Goal: Transaction & Acquisition: Purchase product/service

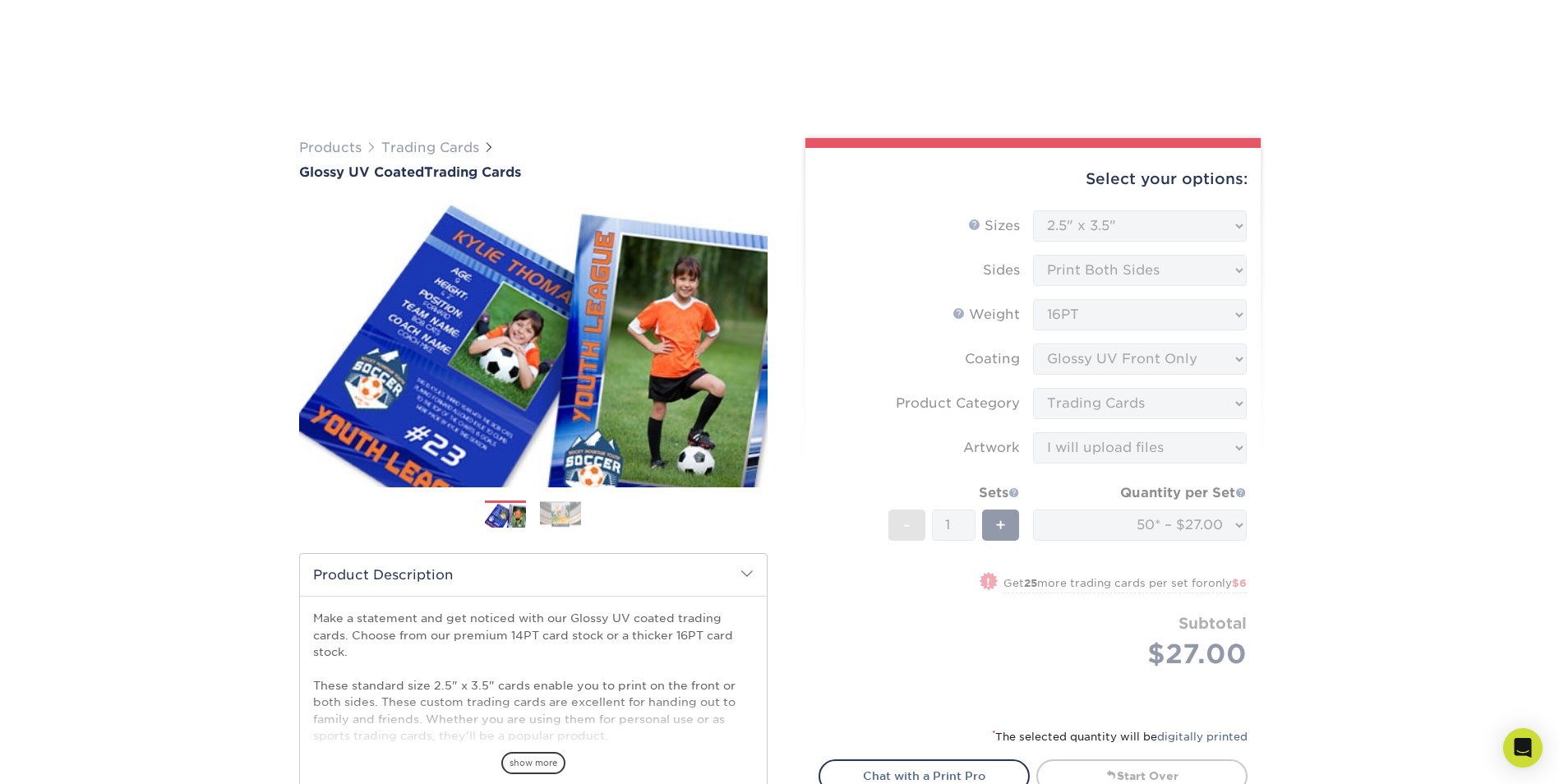
select select "2.50x3.50"
select select "c2f9bce9-36c2-409d-b101-c29d9d031e18"
select select "upload"
select select "50* – $27.00"
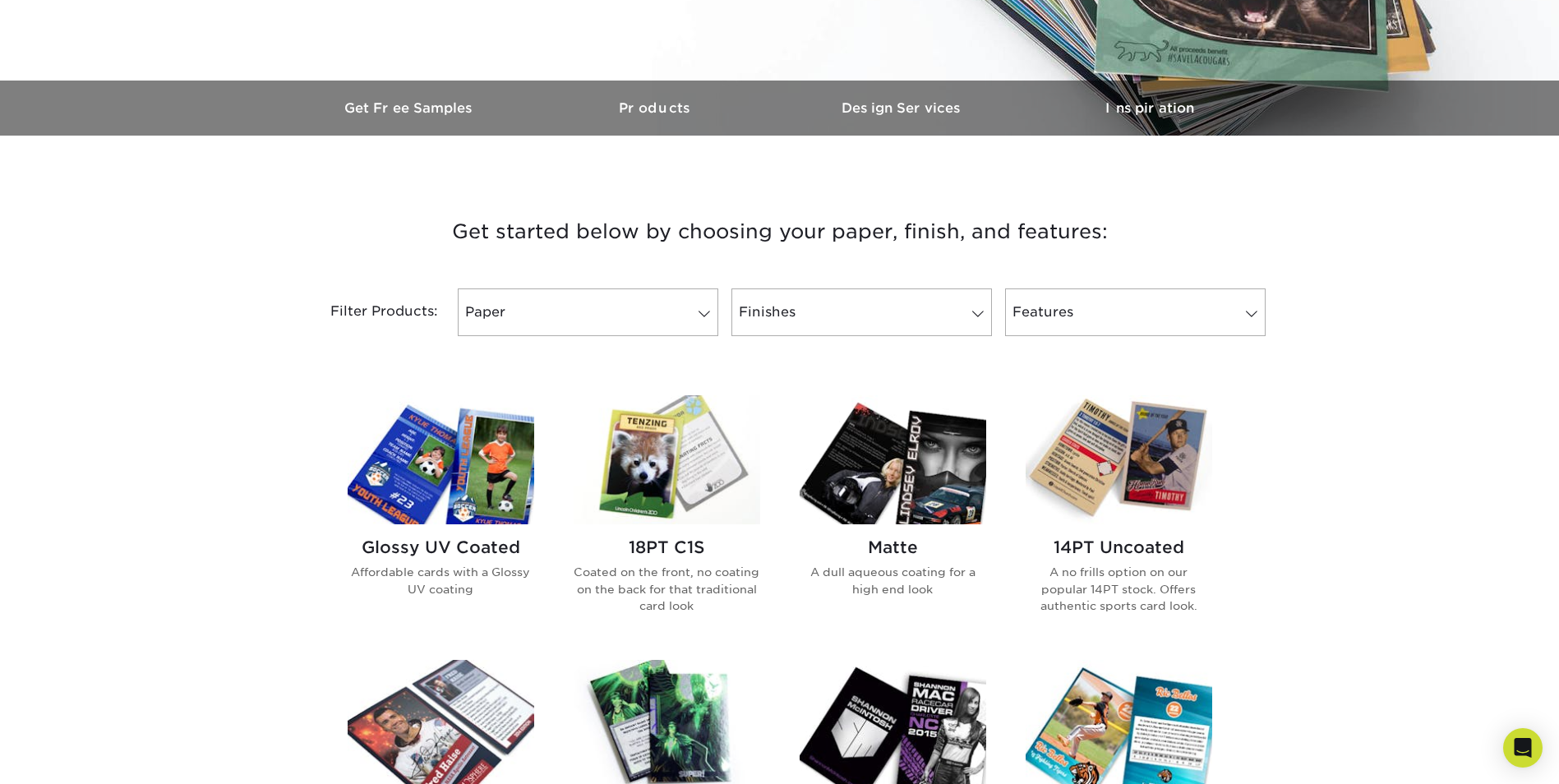
scroll to position [493, 0]
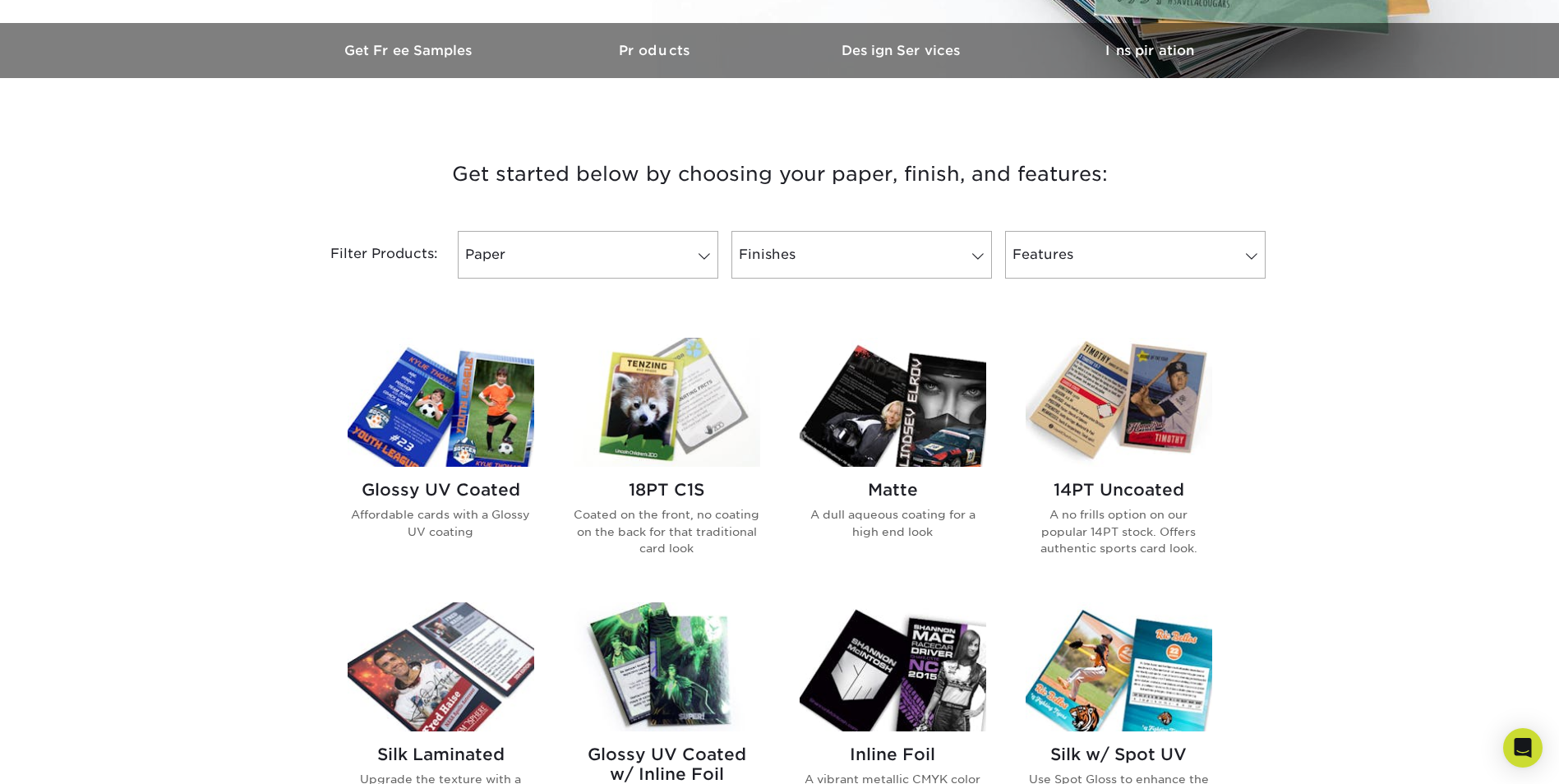
click at [1106, 419] on img at bounding box center [1118, 402] width 186 height 129
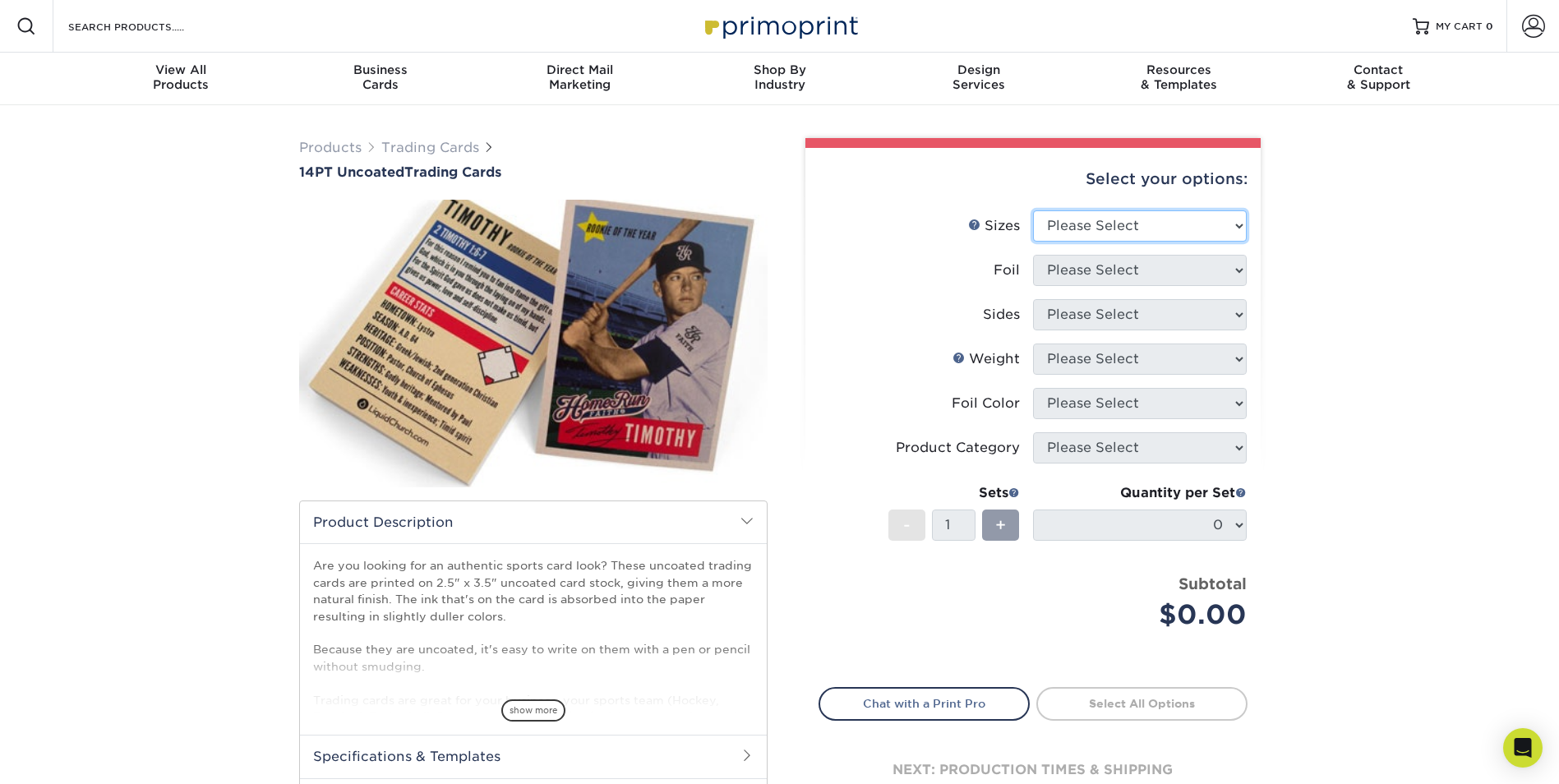
click at [1210, 223] on select "Please Select 2.5" x 3.5"" at bounding box center [1139, 225] width 214 height 31
select select "2.50x3.50"
click at [1033, 210] on select "Please Select 2.5" x 3.5"" at bounding box center [1139, 225] width 214 height 31
click at [1172, 273] on select "Please Select Yes No" at bounding box center [1139, 269] width 214 height 31
select select "0"
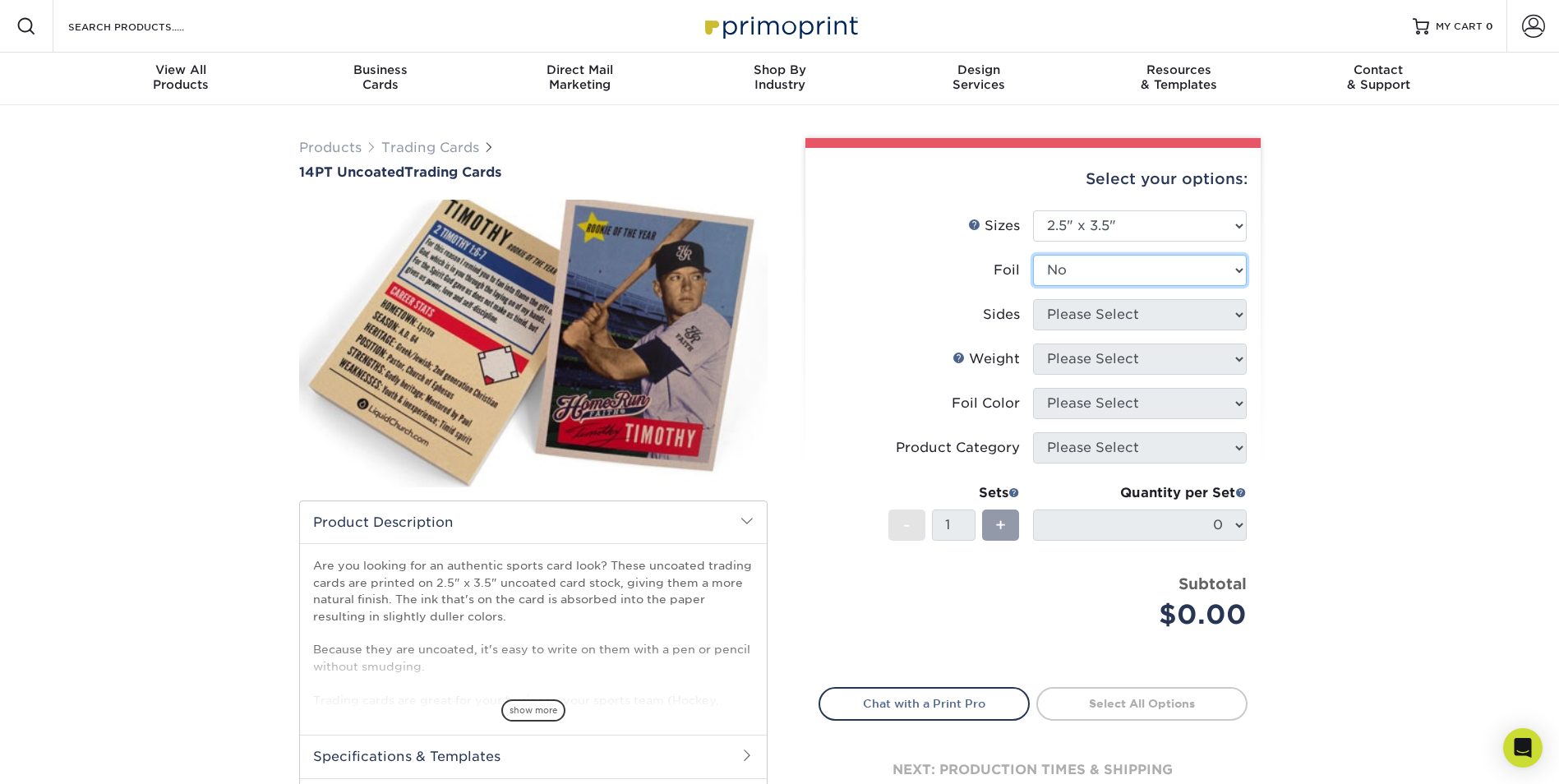
click at [1033, 254] on select "Please Select Yes No" at bounding box center [1139, 269] width 214 height 31
click at [1128, 328] on select "Please Select Print Both Sides Print Front Only" at bounding box center [1139, 314] width 214 height 31
select select "13abbda7-1d64-4f25-8bb2-c179b224825d"
click at [1033, 299] on select "Please Select Print Both Sides Print Front Only" at bounding box center [1139, 314] width 214 height 31
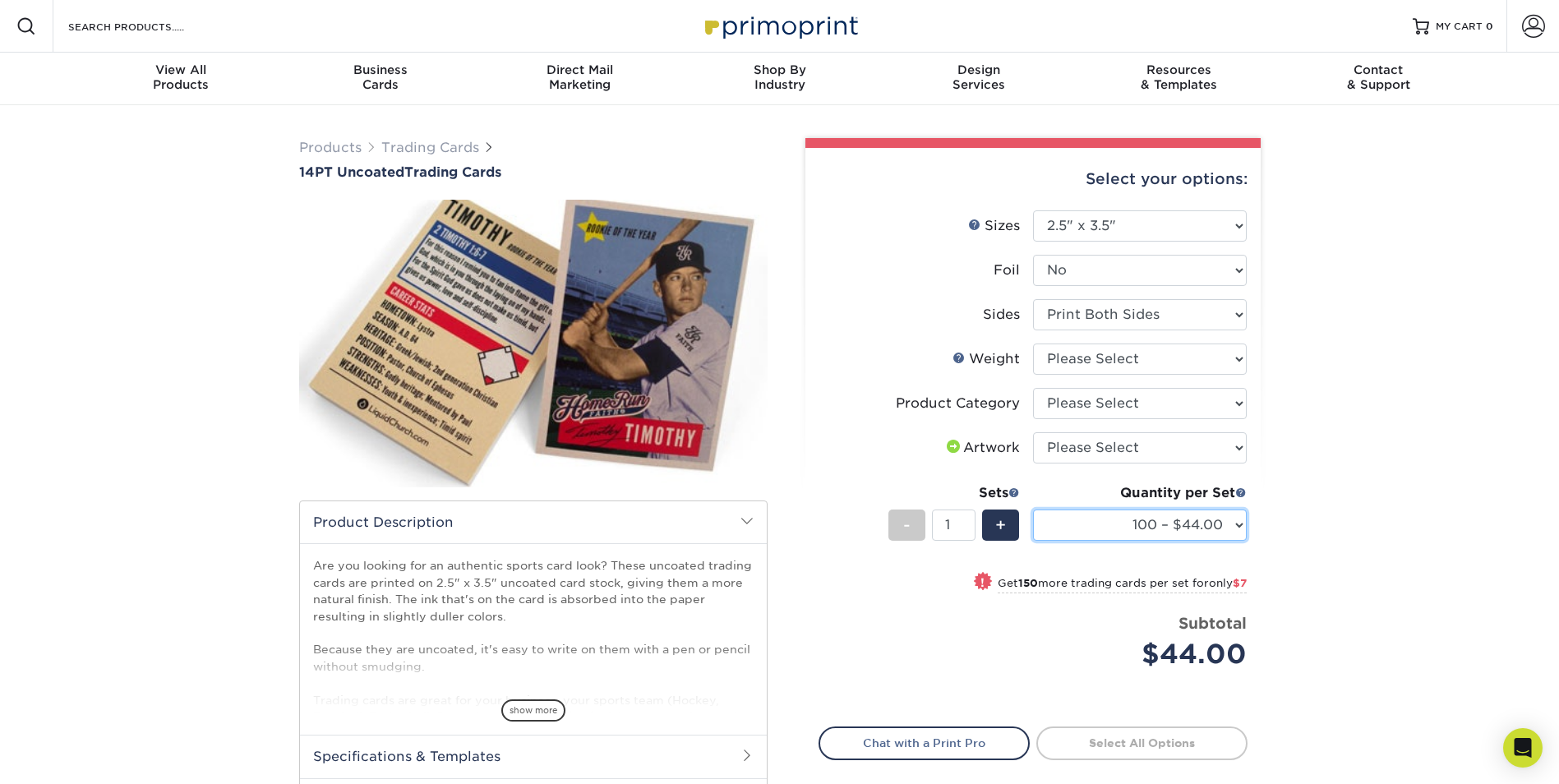
click at [1210, 519] on select "100 – $44.00 250 – $51.00 500 – $54.00 1000 – $78.00 2500 – $148.00 5000 – $198…" at bounding box center [1139, 524] width 214 height 31
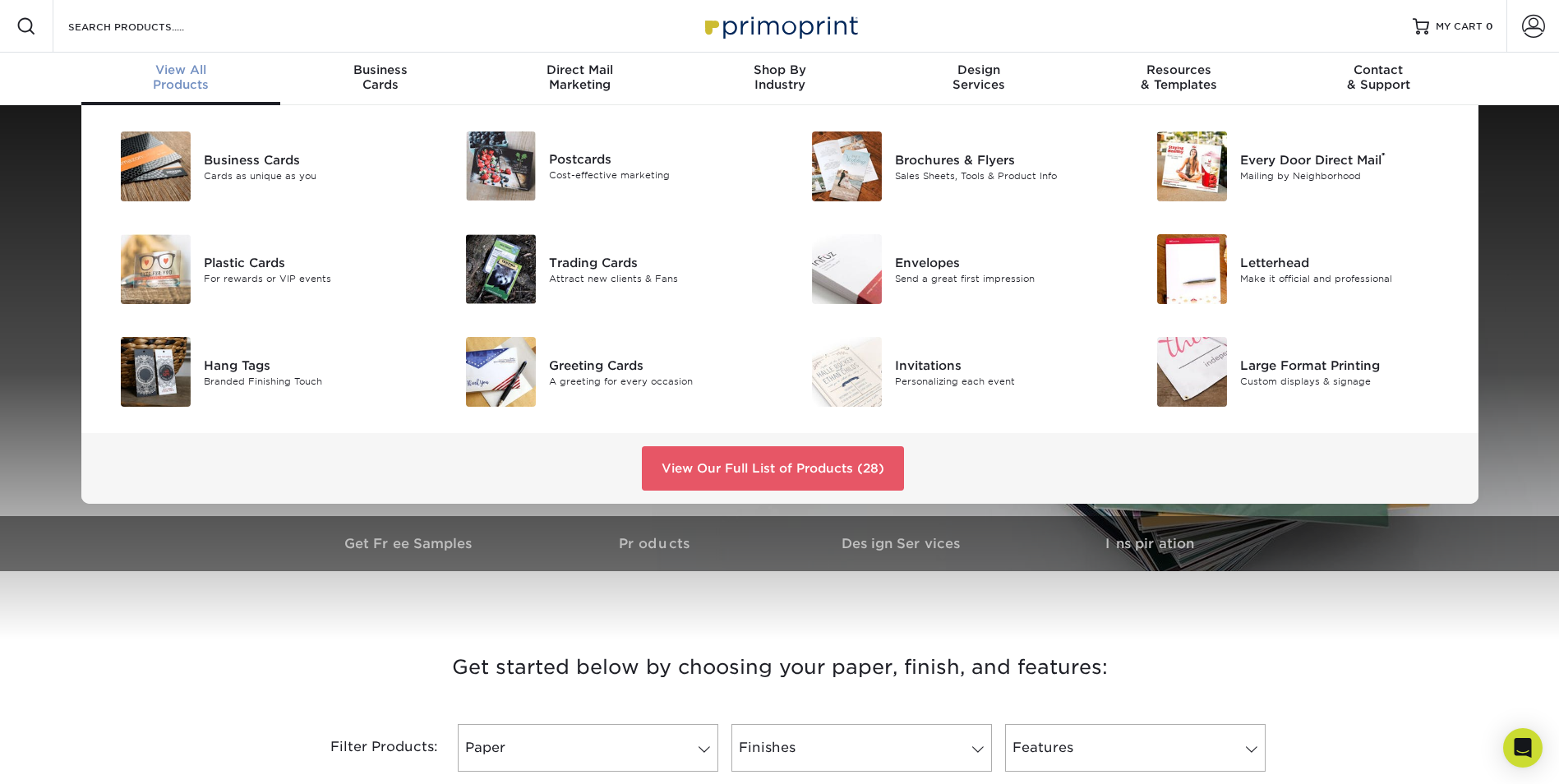
click at [198, 90] on div "View All Products" at bounding box center [181, 77] width 200 height 29
click at [577, 267] on div "Trading Cards" at bounding box center [657, 262] width 218 height 18
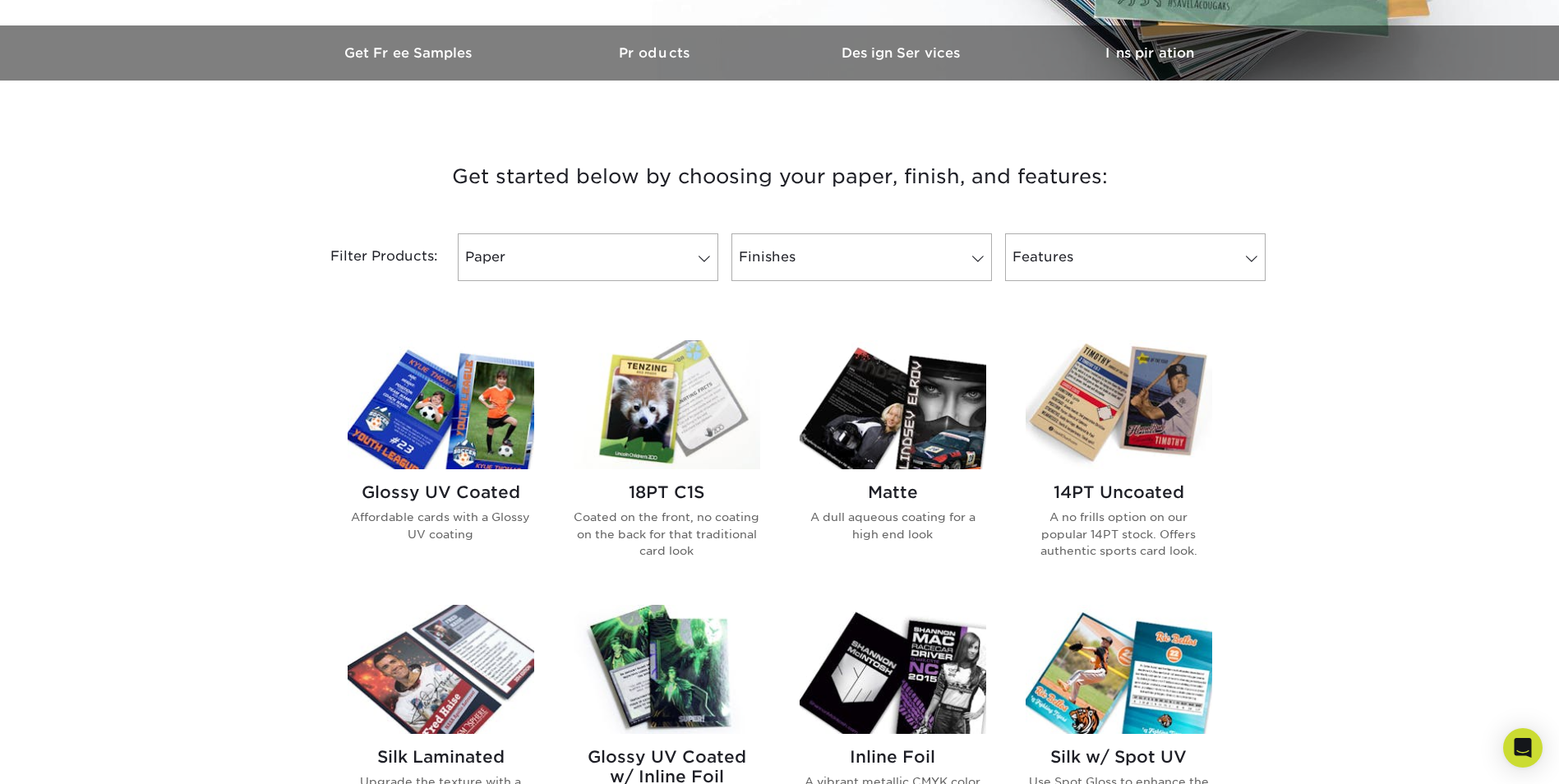
scroll to position [493, 0]
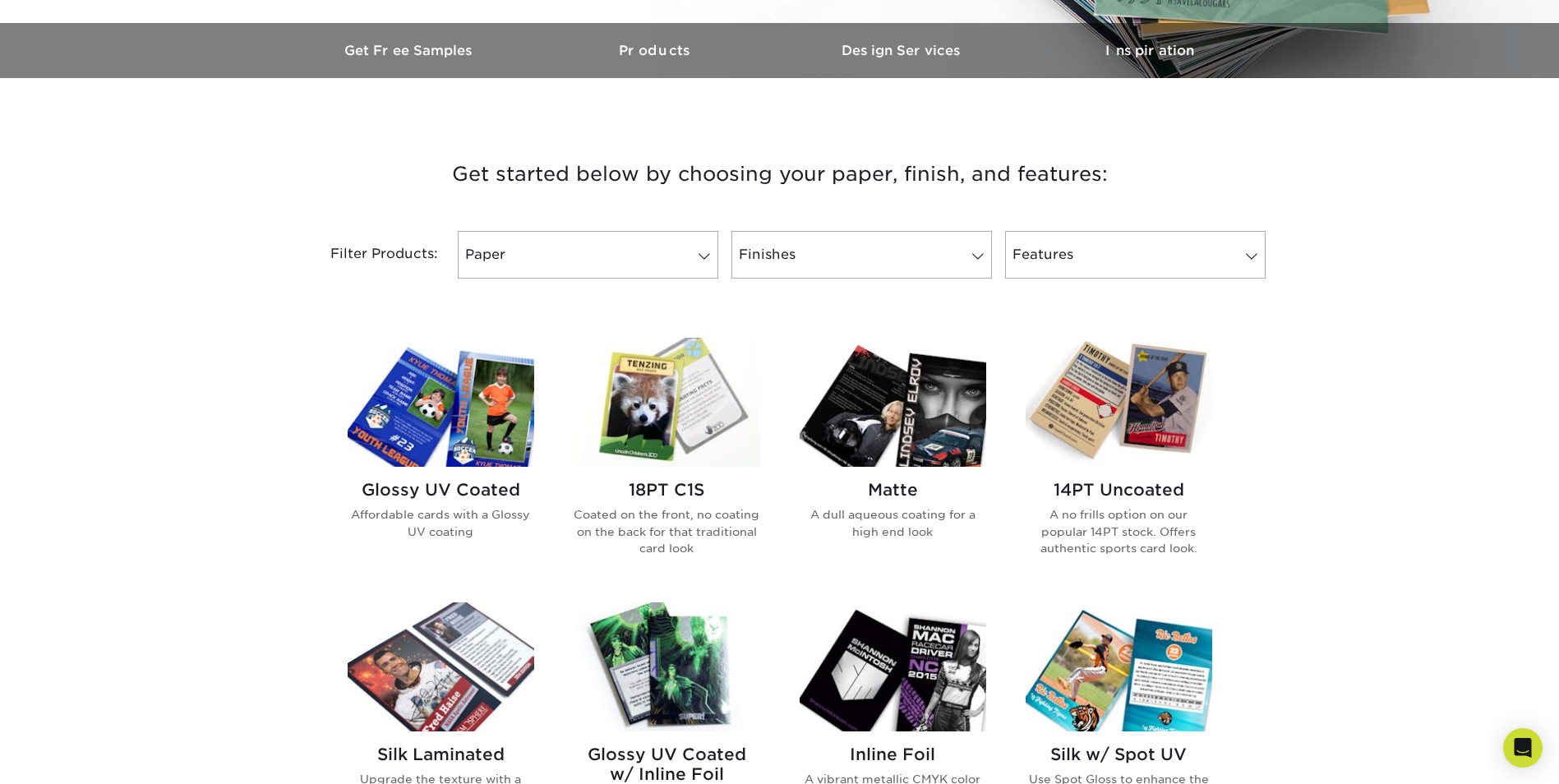
click at [488, 486] on h2 "Glossy UV Coated" at bounding box center [441, 489] width 186 height 19
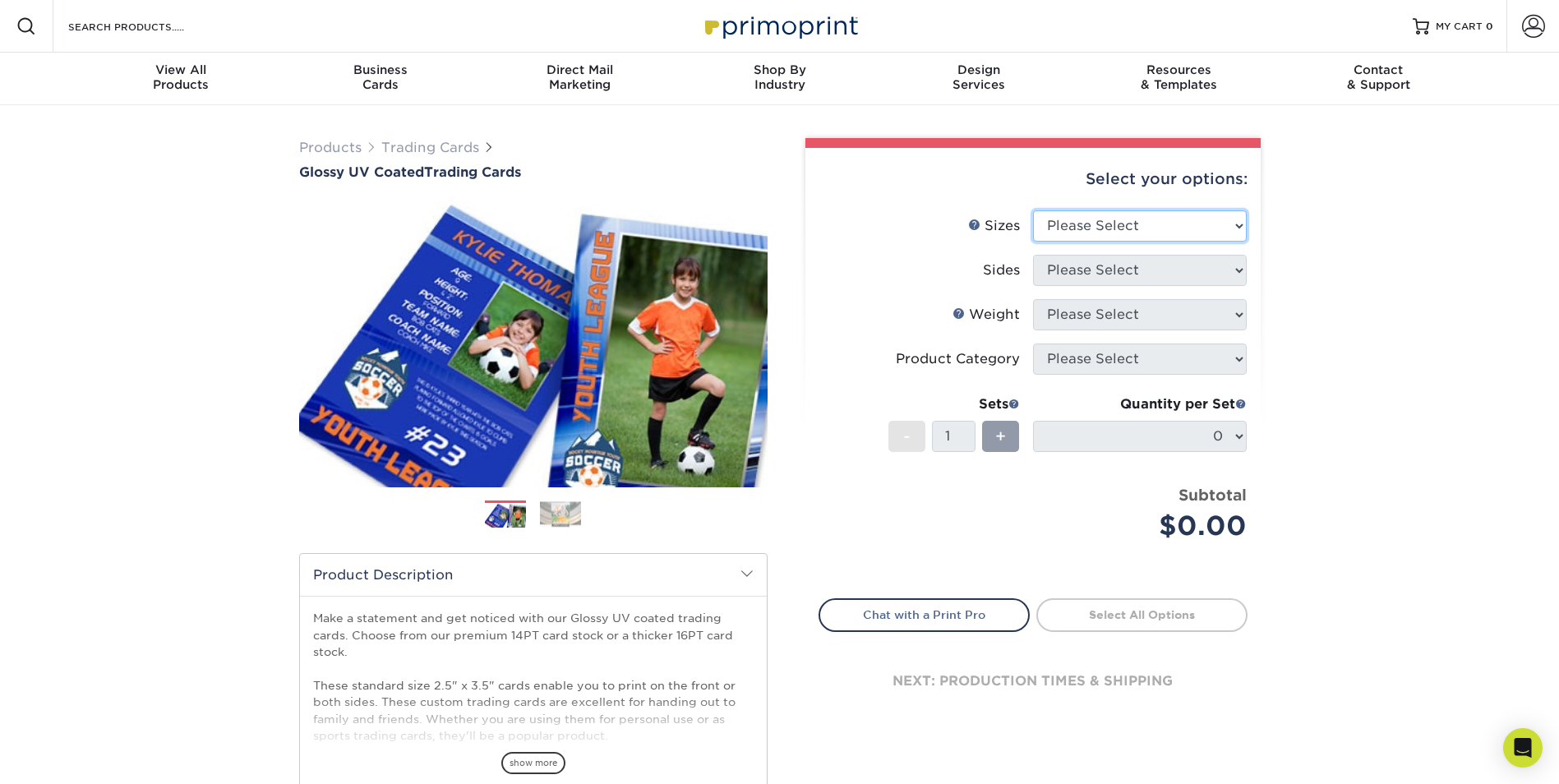
click at [1210, 222] on select "Please Select 2.5" x 3.5"" at bounding box center [1139, 225] width 214 height 31
select select "2.50x3.50"
click at [1033, 210] on select "Please Select 2.5" x 3.5"" at bounding box center [1139, 225] width 214 height 31
click at [1195, 273] on select "Please Select Print Both Sides Print Front Only" at bounding box center [1139, 269] width 214 height 31
select select "13abbda7-1d64-4f25-8bb2-c179b224825d"
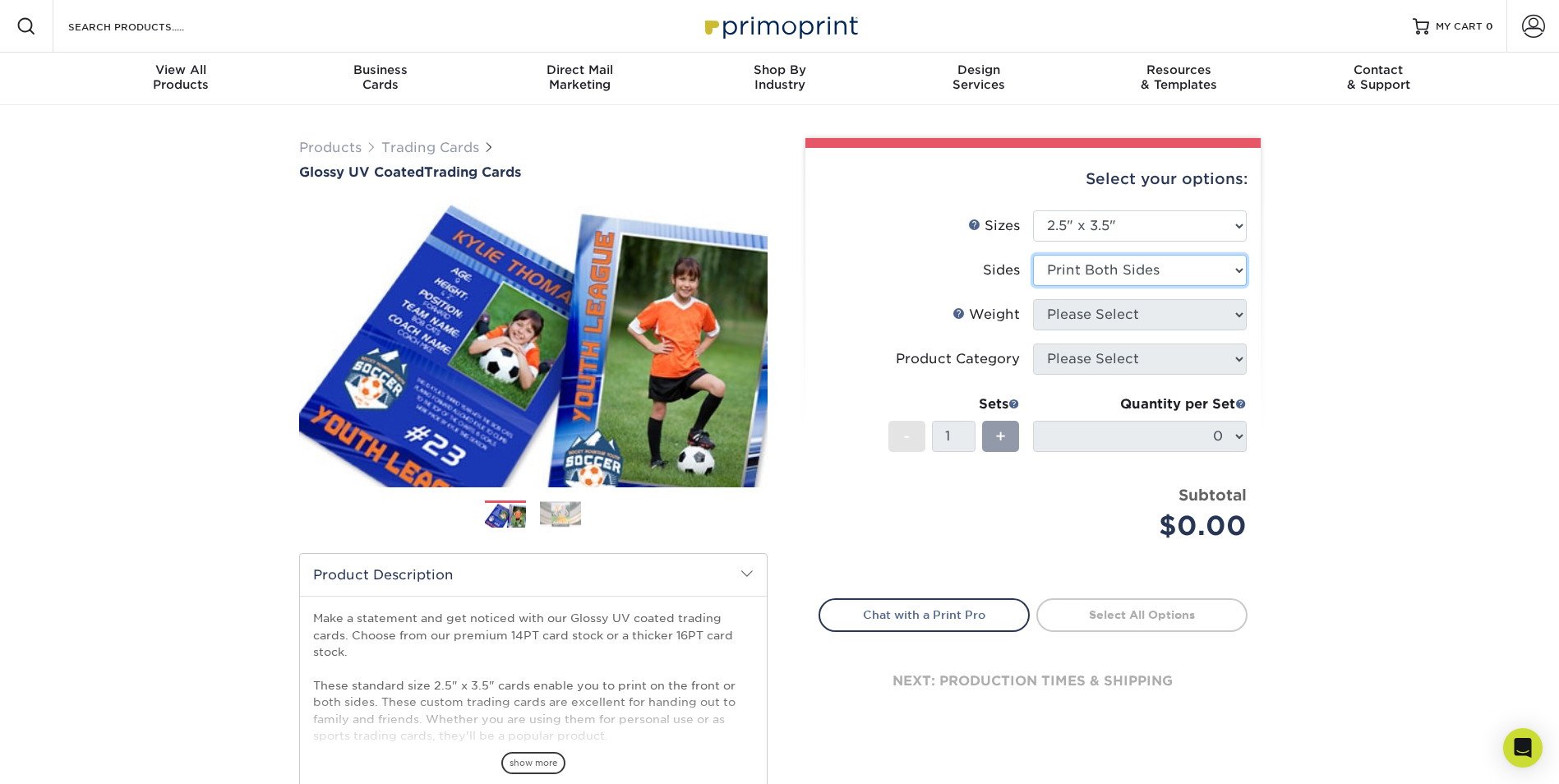
click at [1033, 254] on select "Please Select Print Both Sides Print Front Only" at bounding box center [1139, 269] width 214 height 31
click at [1196, 304] on select "Please Select 16PT 14PT 18PT C1S" at bounding box center [1139, 314] width 214 height 31
select select "14PT"
click at [1033, 299] on select "Please Select 16PT 14PT 18PT C1S" at bounding box center [1139, 314] width 214 height 31
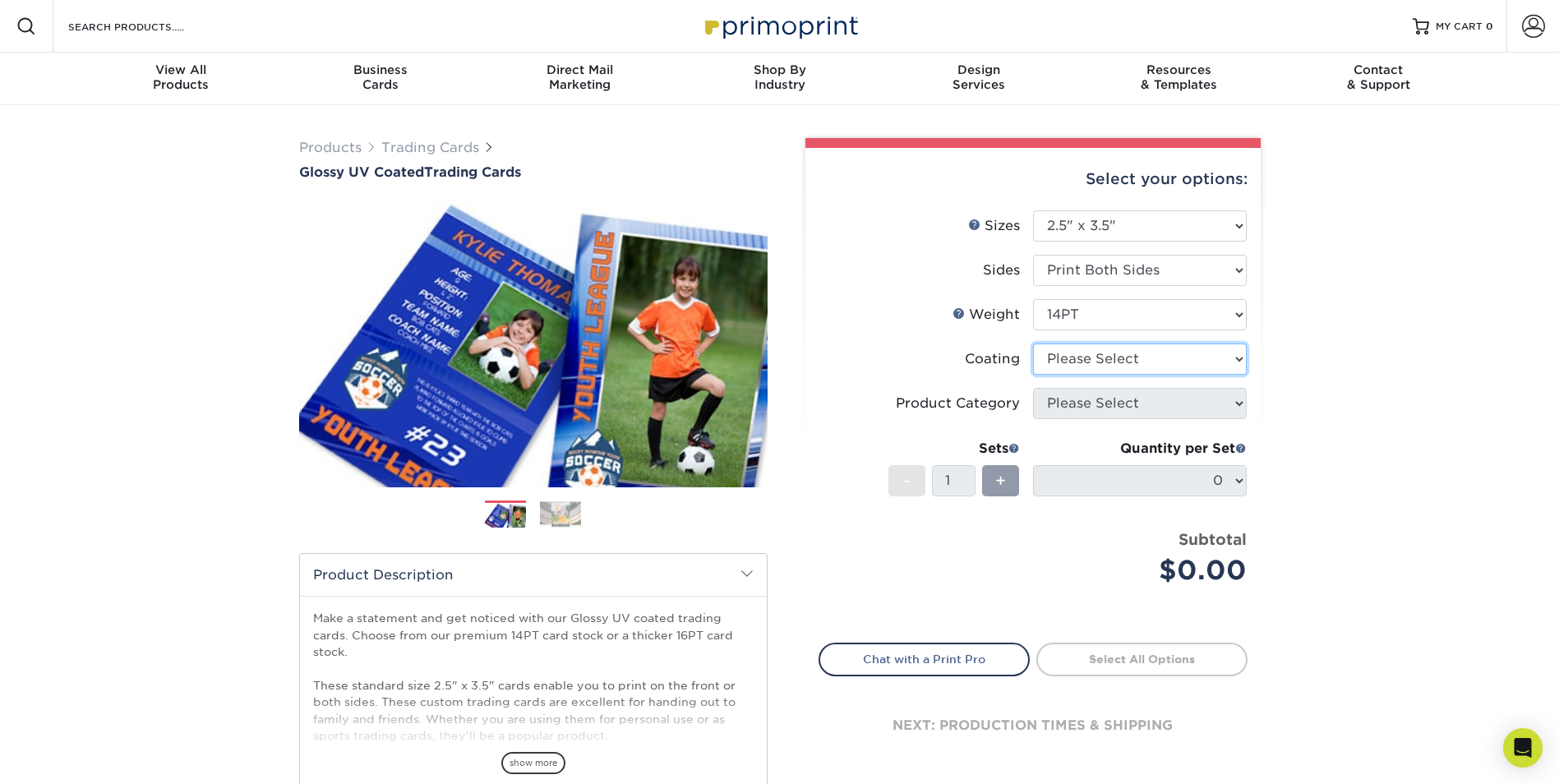
click at [1191, 364] on select at bounding box center [1139, 358] width 214 height 31
select select "ae367451-b2b8-45df-a344-0f05b6a12993"
click at [1033, 343] on select at bounding box center [1139, 358] width 214 height 31
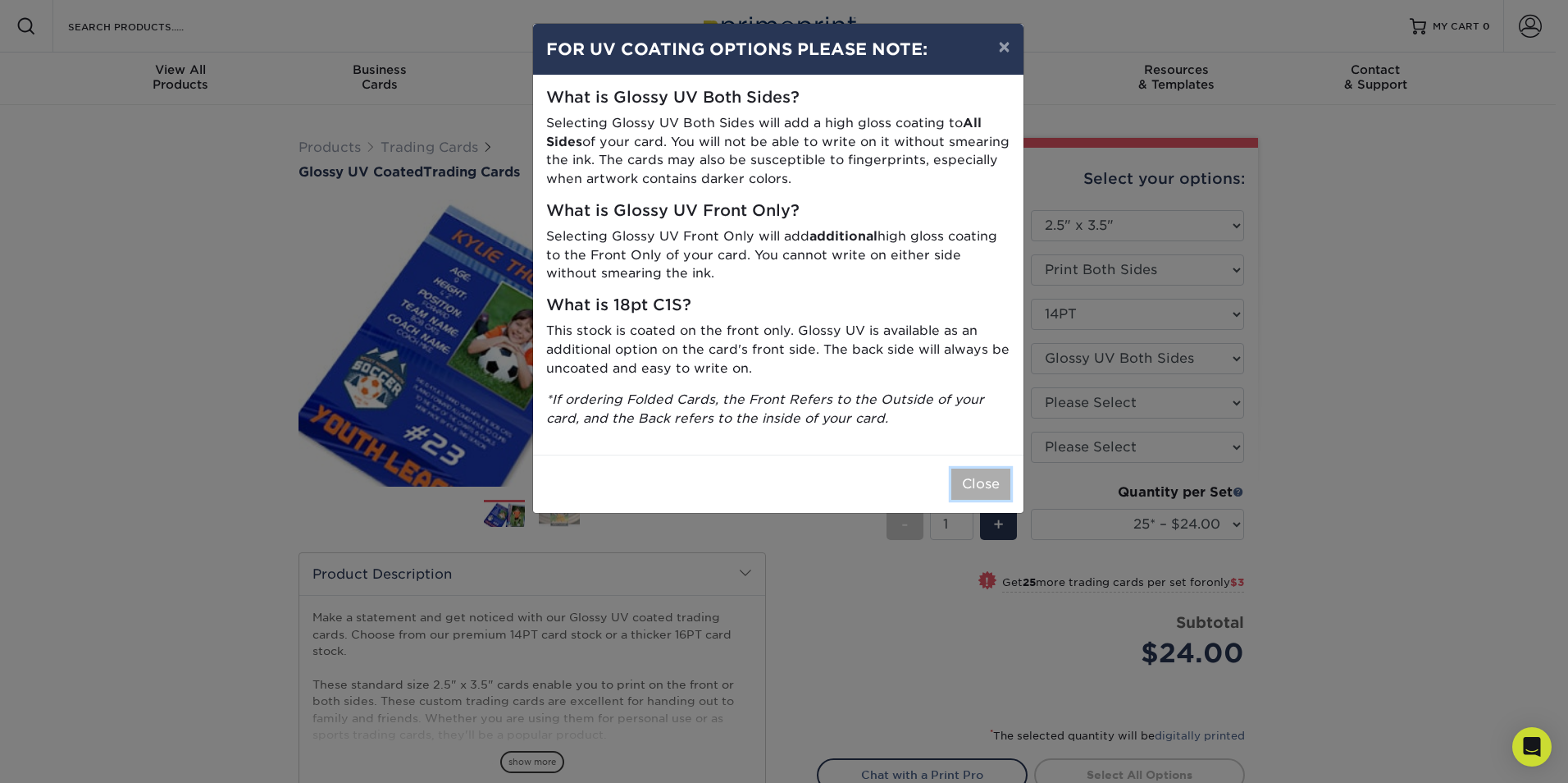
click at [991, 484] on button "Close" at bounding box center [980, 483] width 59 height 31
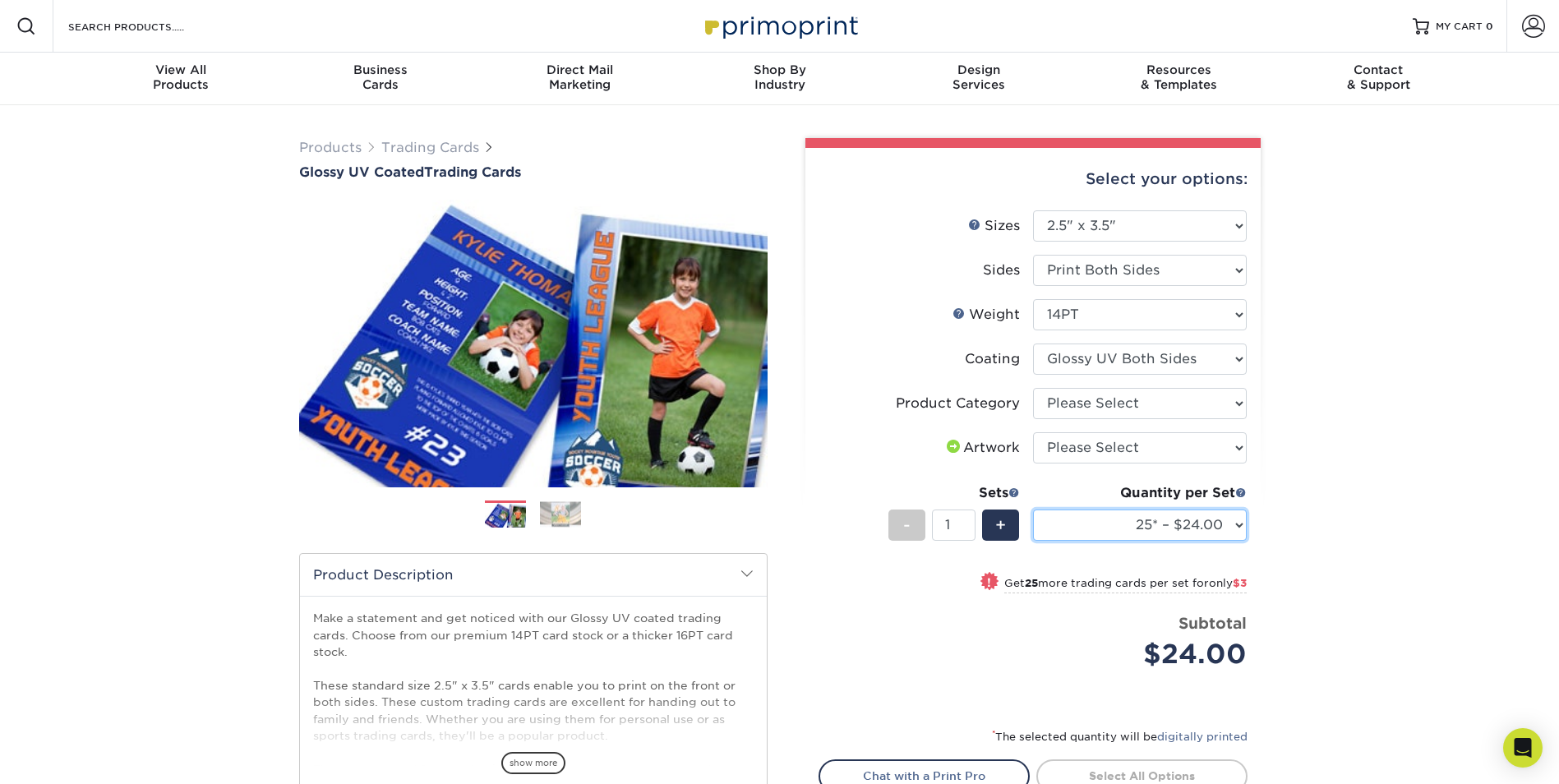
click at [1177, 531] on select "25* – $24.00 50* – $27.00 75* – $34.00 100* – $37.00 250* – $48.00 500 – $59.00…" at bounding box center [1139, 524] width 214 height 31
select select "50* – $27.00"
click at [1033, 509] on select "25* – $24.00 50* – $27.00 75* – $34.00 100* – $37.00 250* – $48.00 500 – $59.00…" at bounding box center [1139, 524] width 214 height 31
click at [1220, 361] on select at bounding box center [1139, 358] width 214 height 31
select select "1e8116af-acfc-44b1-83dc-8181aa338834"
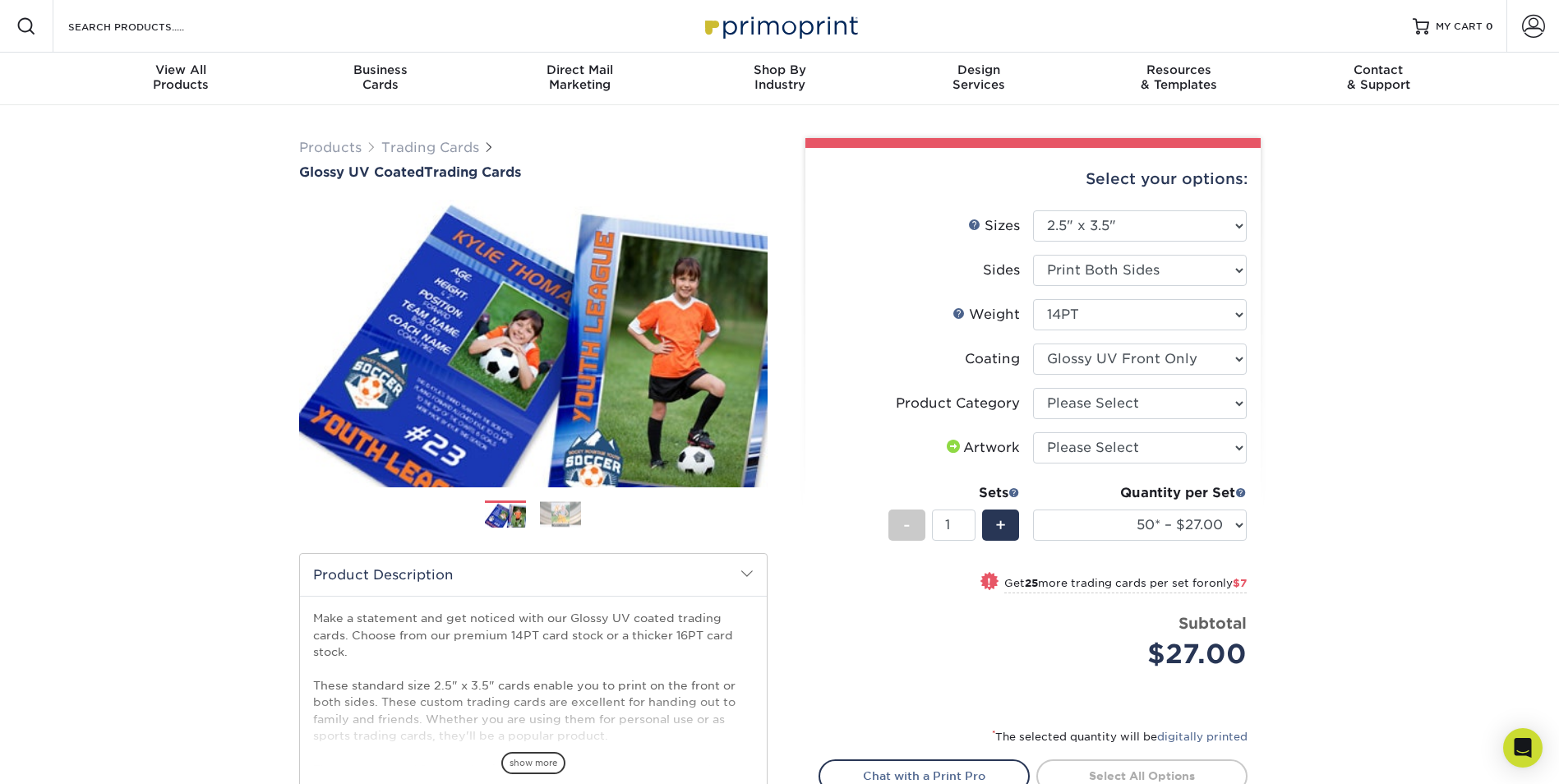
click at [1033, 343] on select at bounding box center [1139, 358] width 214 height 31
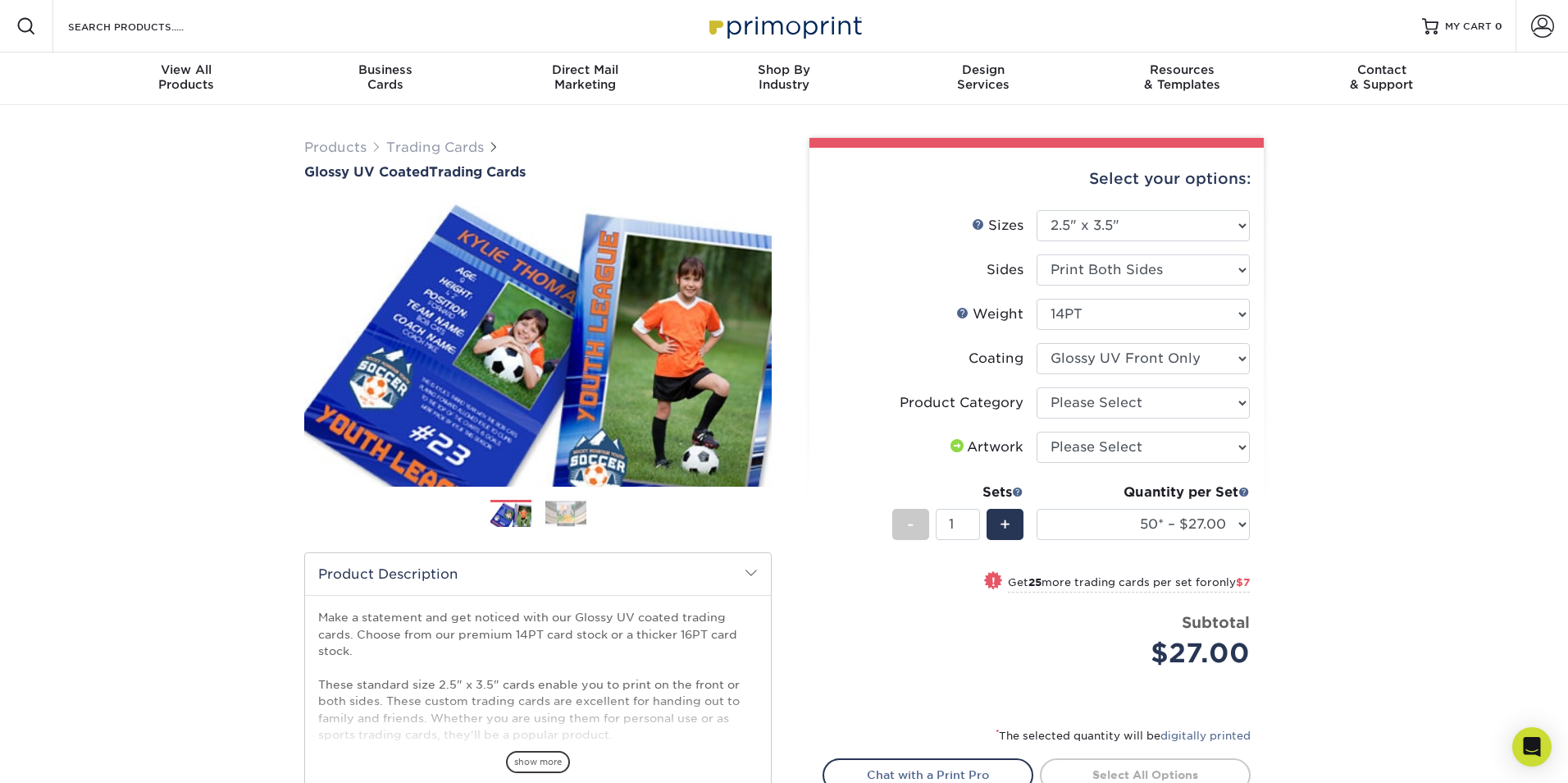
select select "-1"
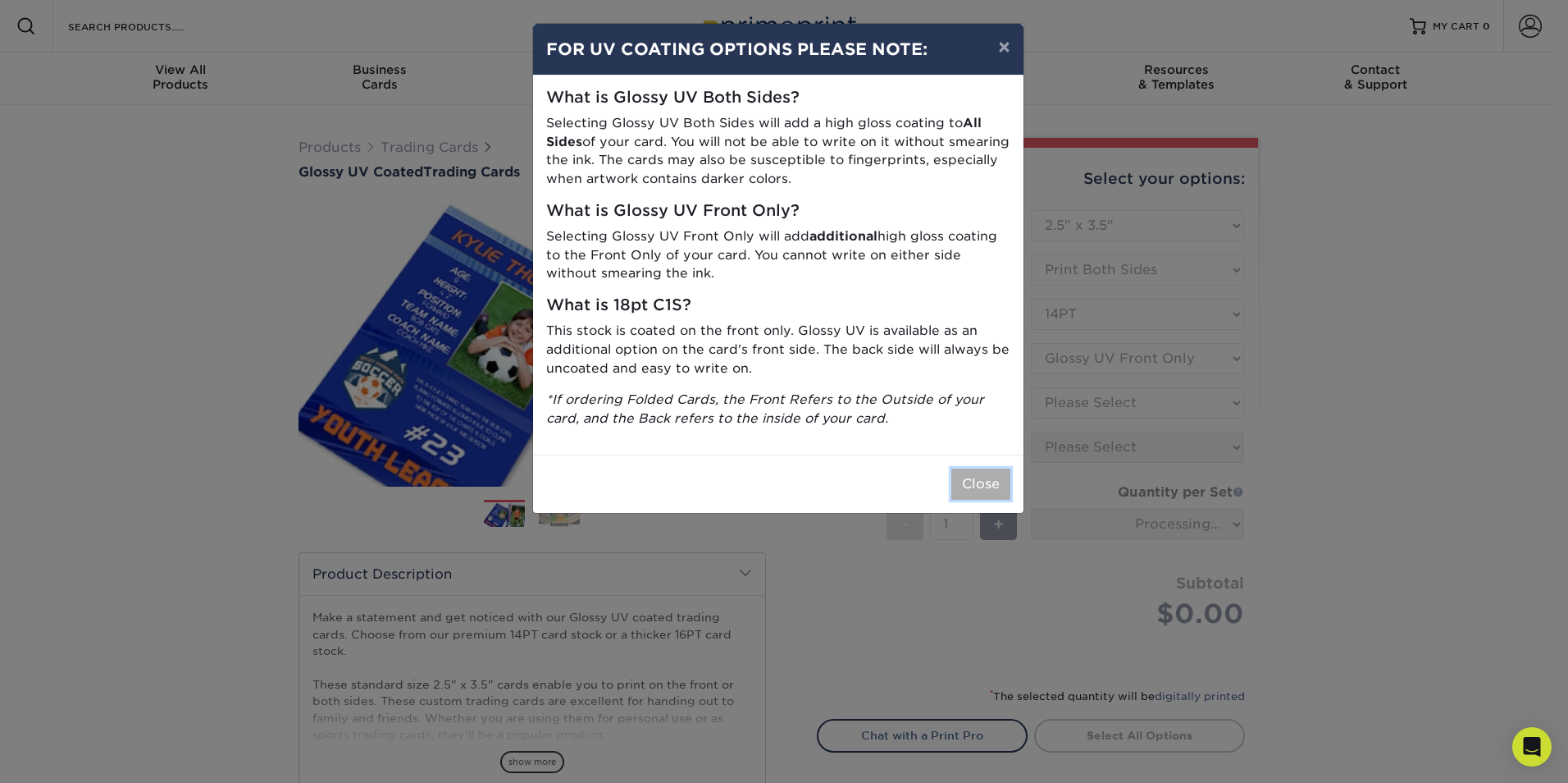
click at [959, 484] on button "Close" at bounding box center [980, 483] width 59 height 31
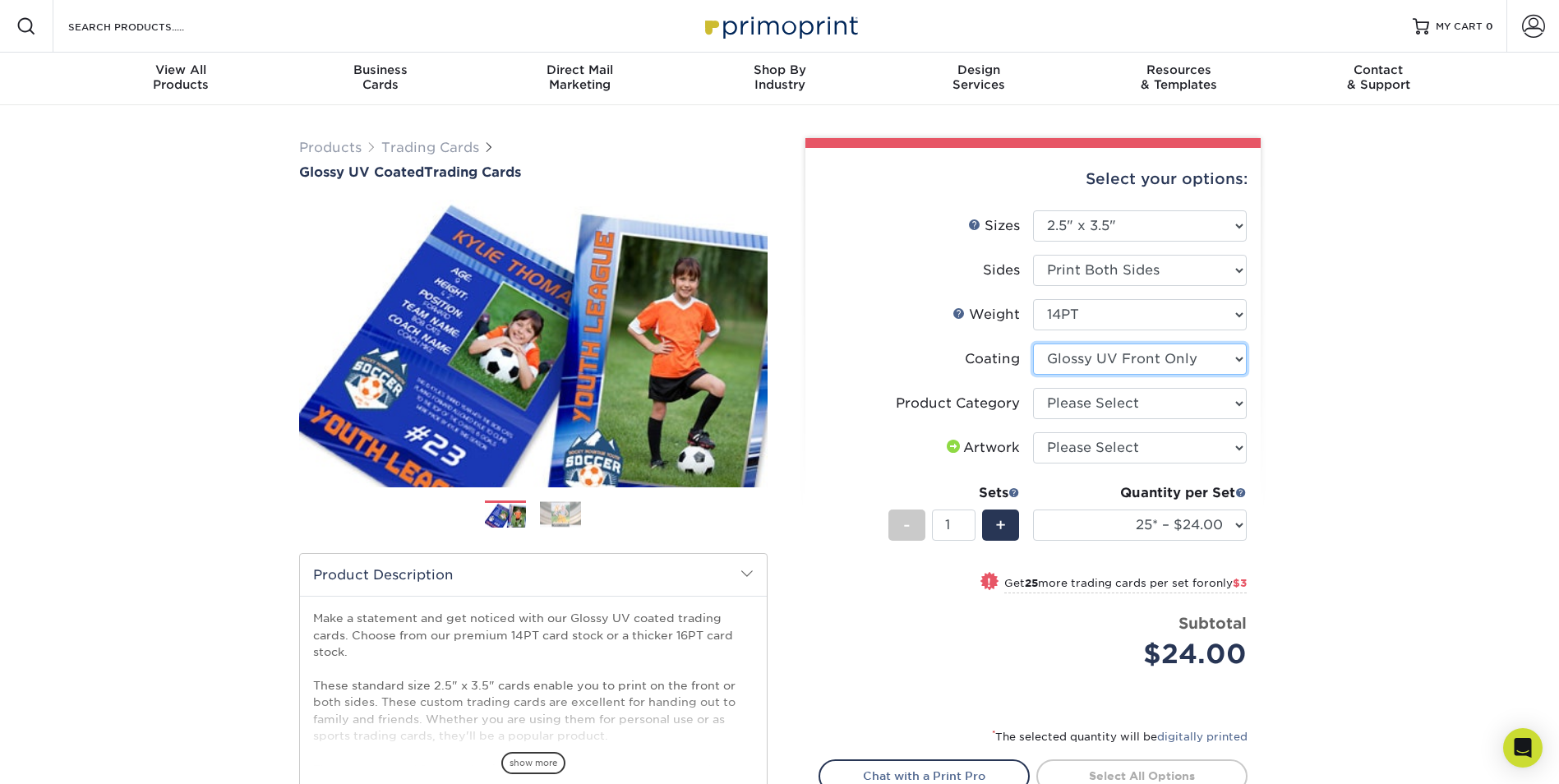
click at [1227, 360] on select at bounding box center [1139, 358] width 214 height 31
select select "ae367451-b2b8-45df-a344-0f05b6a12993"
click at [1033, 343] on select at bounding box center [1139, 358] width 214 height 31
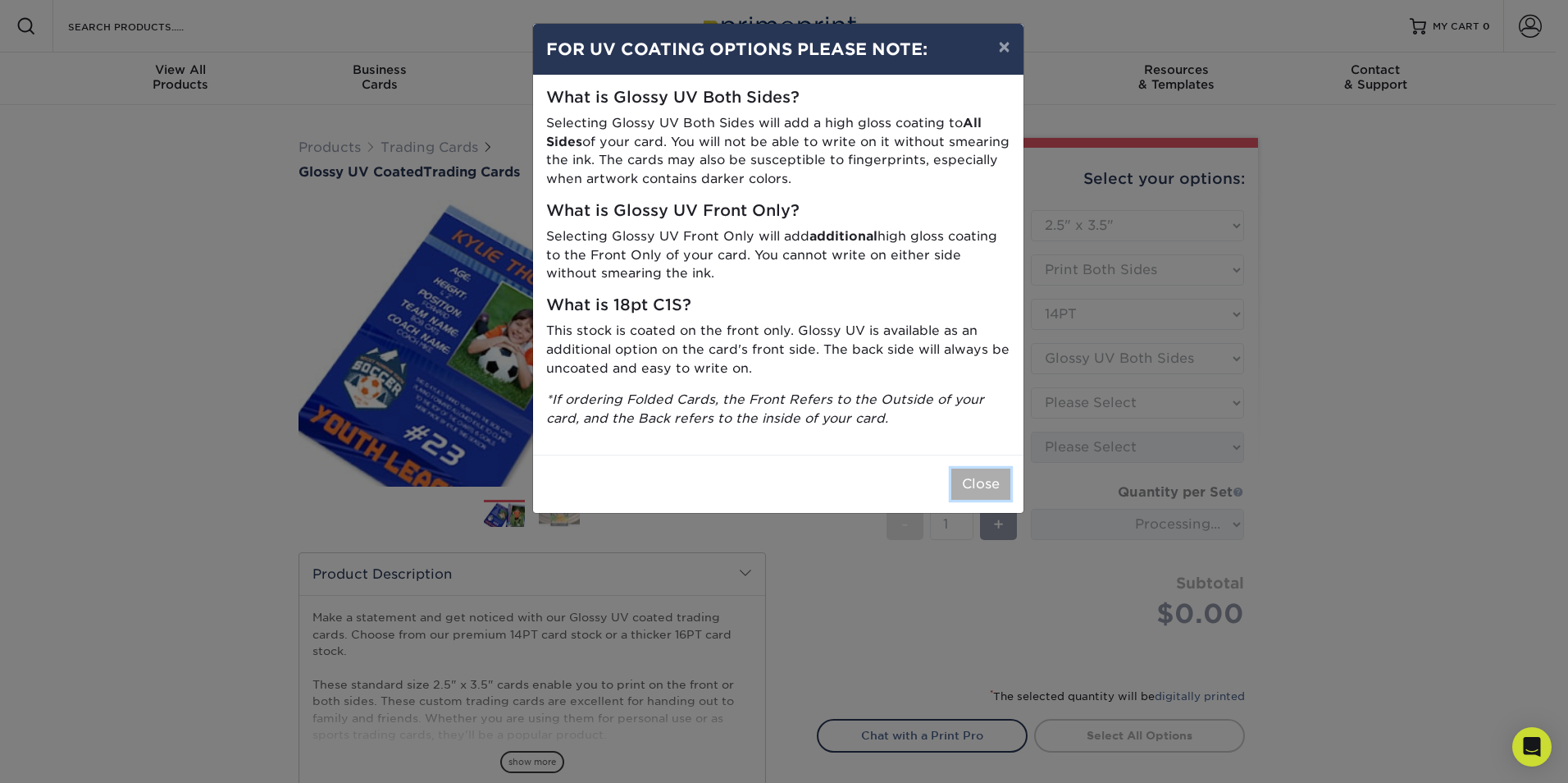
click at [989, 491] on button "Close" at bounding box center [980, 483] width 59 height 31
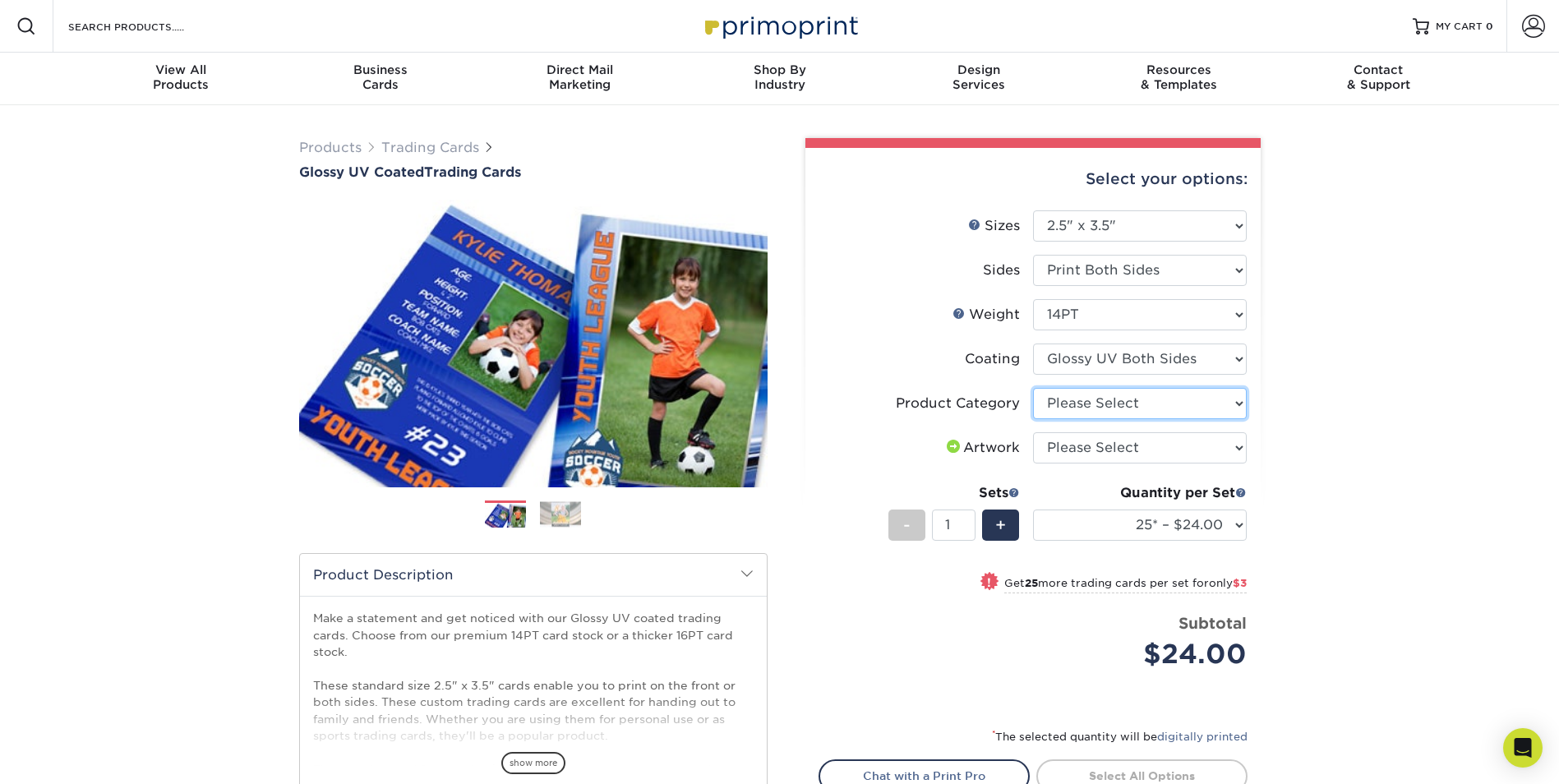
click at [1199, 403] on select "Please Select Trading Cards" at bounding box center [1139, 403] width 214 height 31
select select "c2f9bce9-36c2-409d-b101-c29d9d031e18"
click at [1033, 388] on select "Please Select Trading Cards" at bounding box center [1139, 403] width 214 height 31
click at [1169, 443] on select "Please Select I will upload files I need a design - $100" at bounding box center [1139, 447] width 214 height 31
select select "upload"
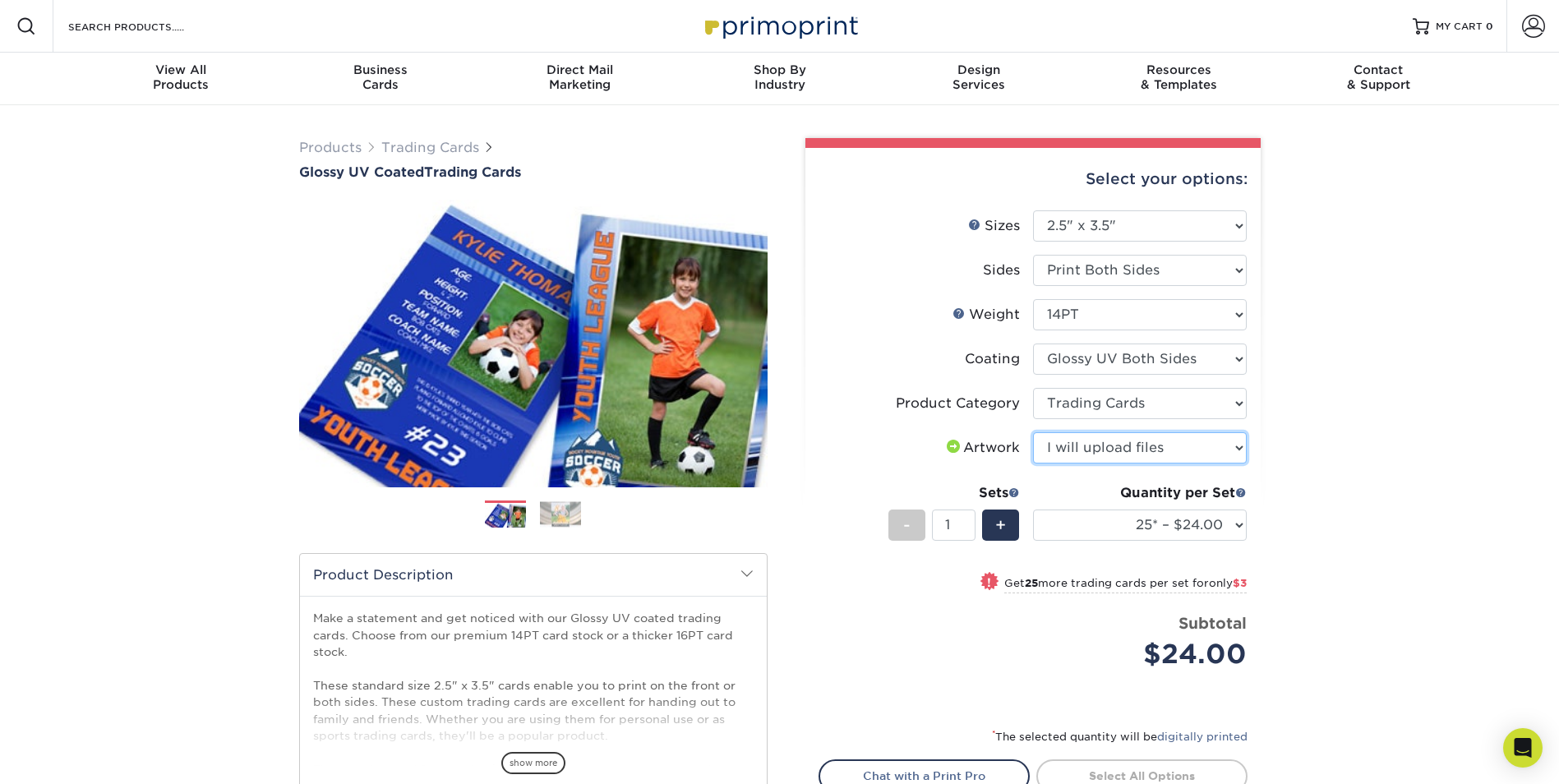
click at [1033, 432] on select "Please Select I will upload files I need a design - $100" at bounding box center [1139, 447] width 214 height 31
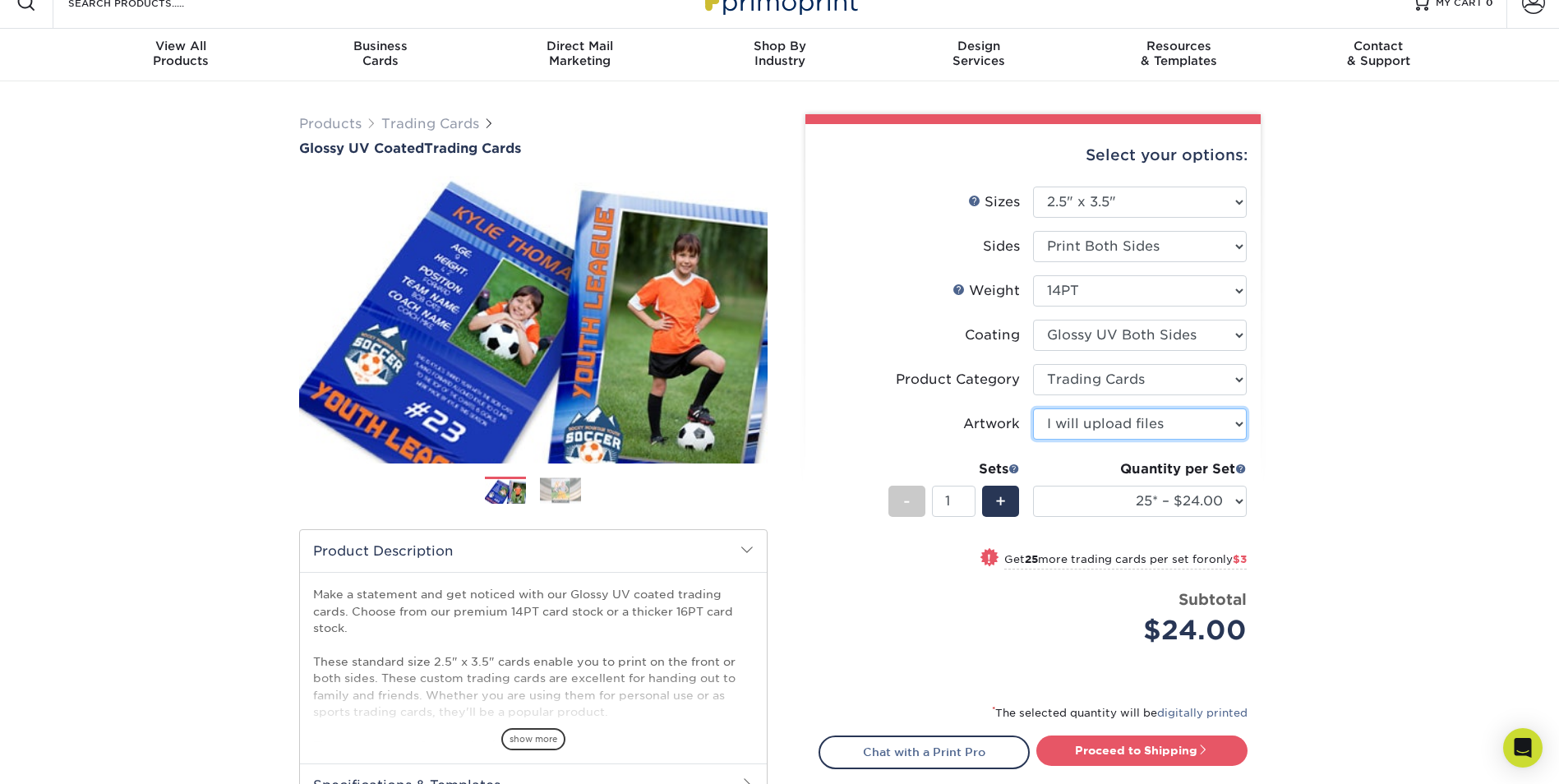
scroll to position [82, 0]
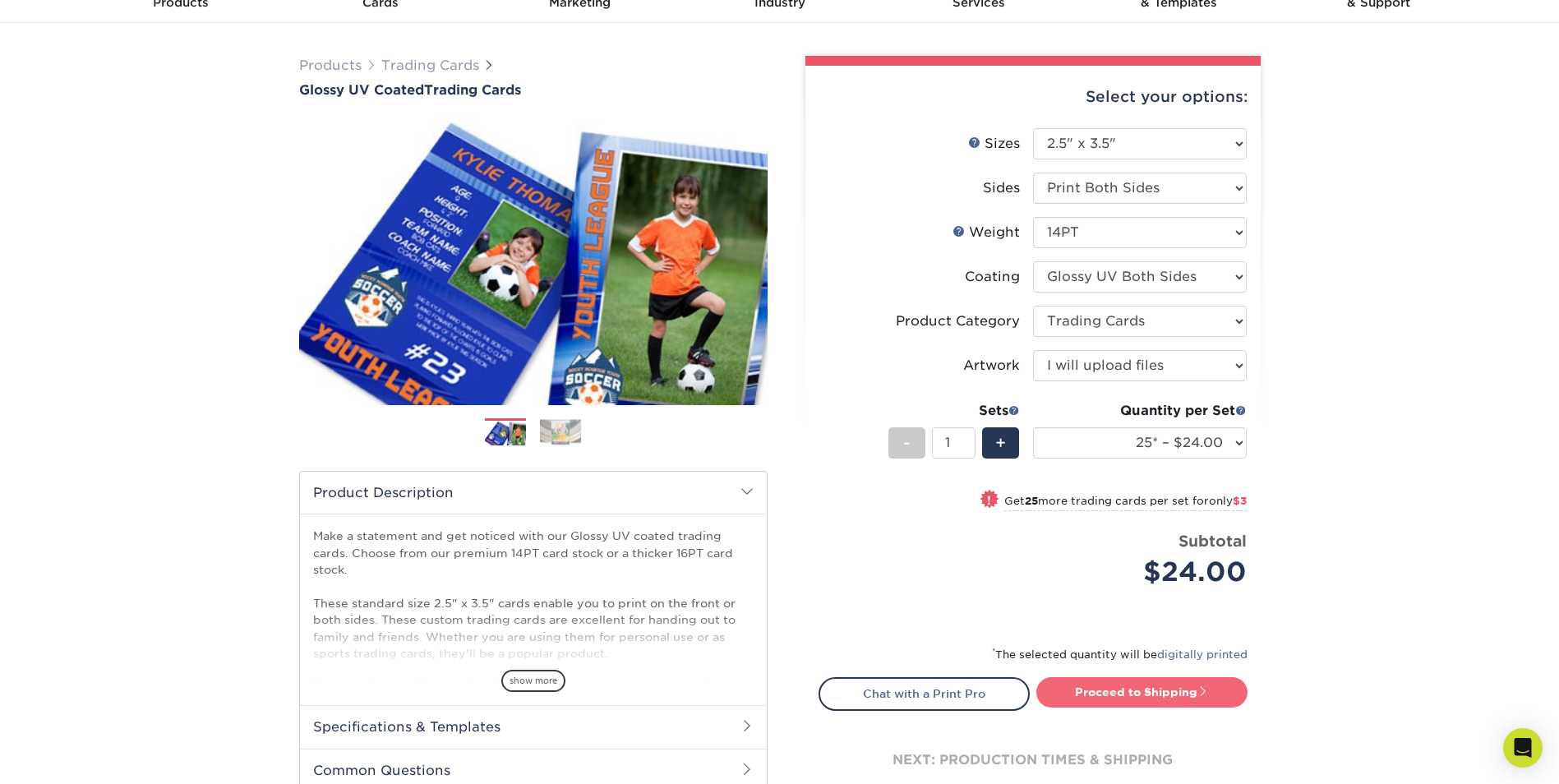
click at [1056, 692] on link "Proceed to Shipping" at bounding box center [1141, 691] width 211 height 29
type input "Set 1"
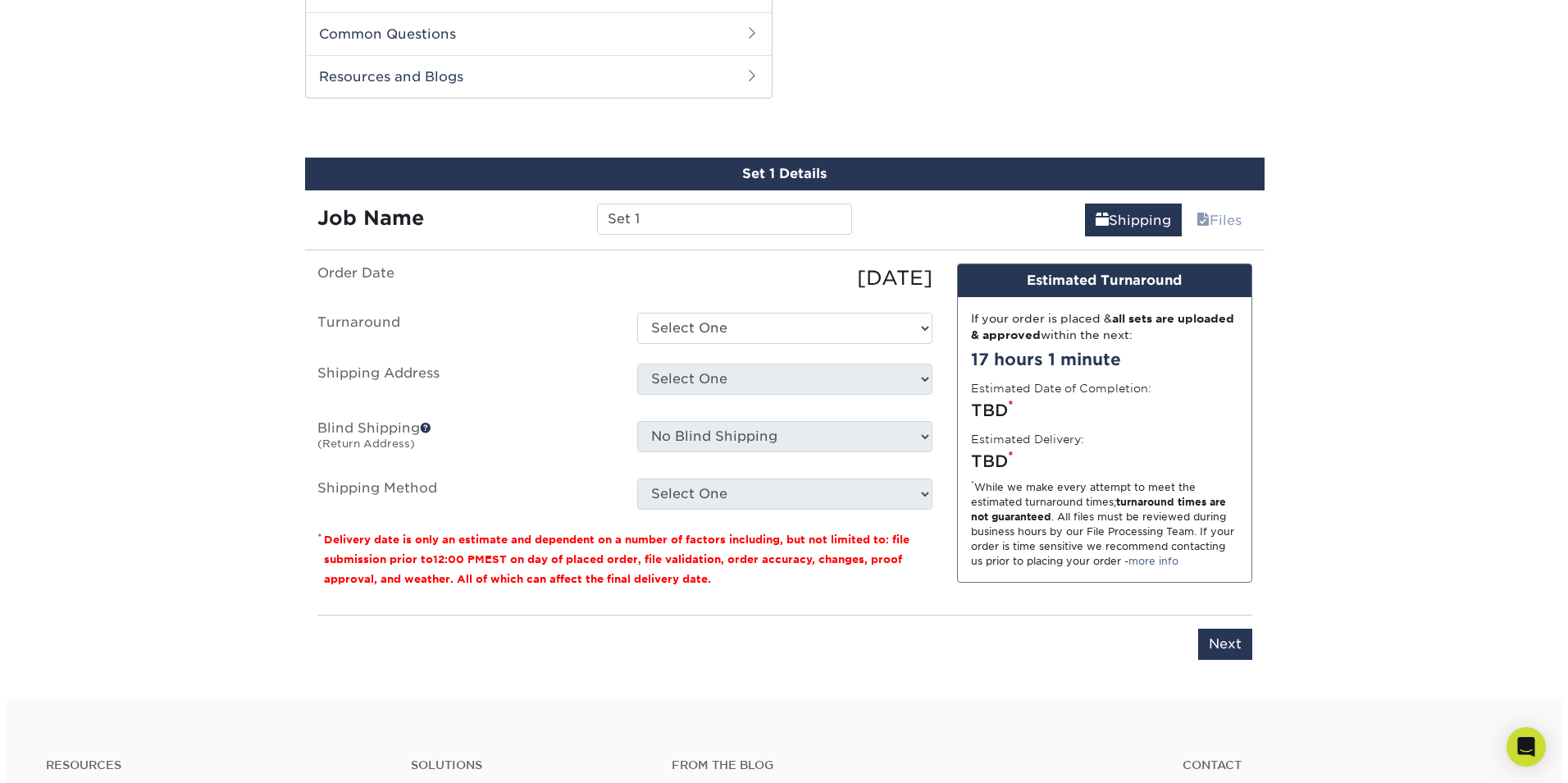
scroll to position [835, 0]
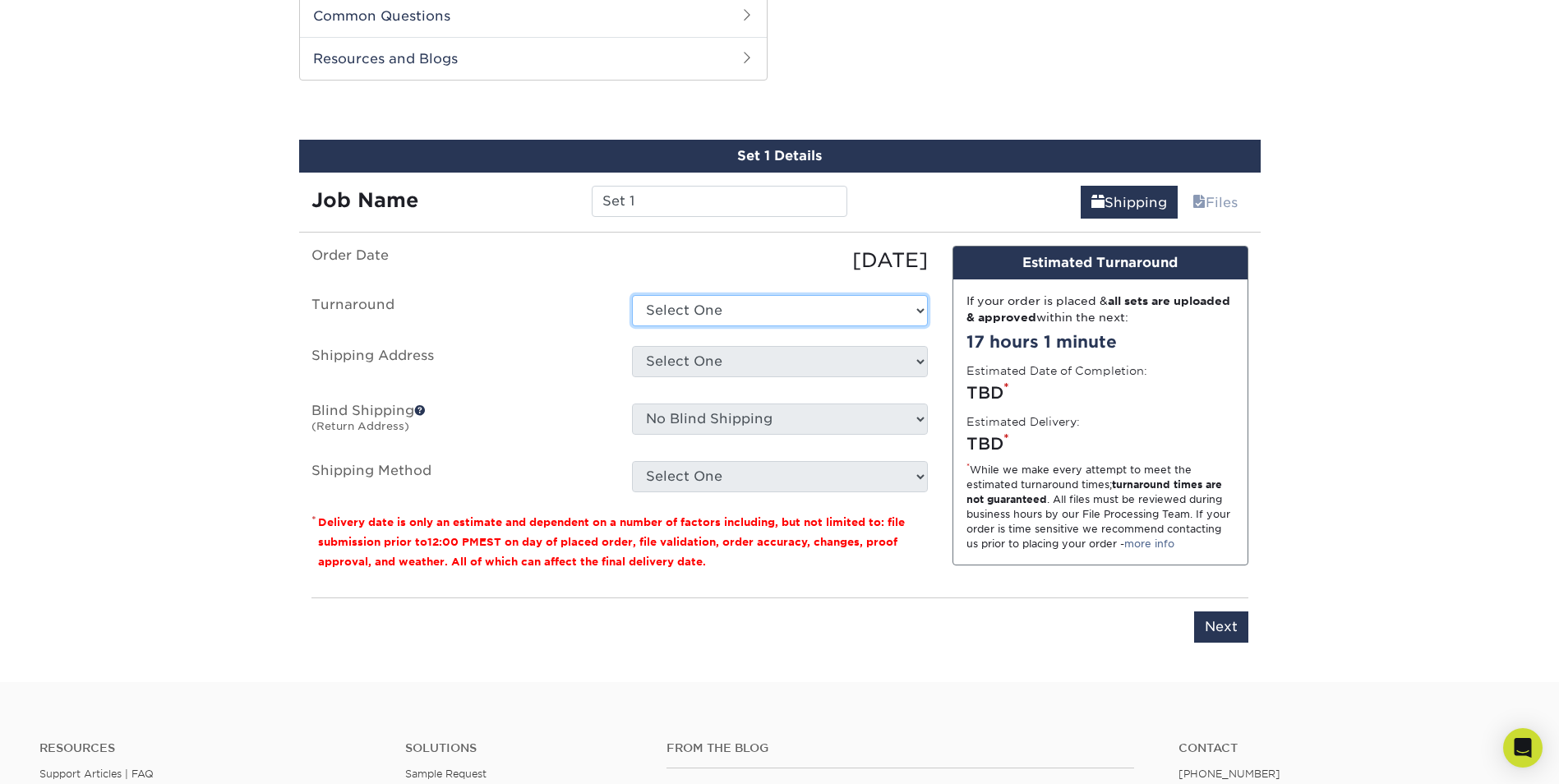
click at [727, 313] on select "Select One 2-4 Business Days 2 Day Next Business Day" at bounding box center [779, 310] width 296 height 31
select select "79866821-082a-4a87-92f3-8c0e77fd8942"
click at [632, 295] on select "Select One 2-4 Business Days 2 Day Next Business Day" at bounding box center [779, 310] width 296 height 31
click at [802, 358] on select "Select One + Add New Address - Login" at bounding box center [779, 361] width 296 height 31
select select "newaddress"
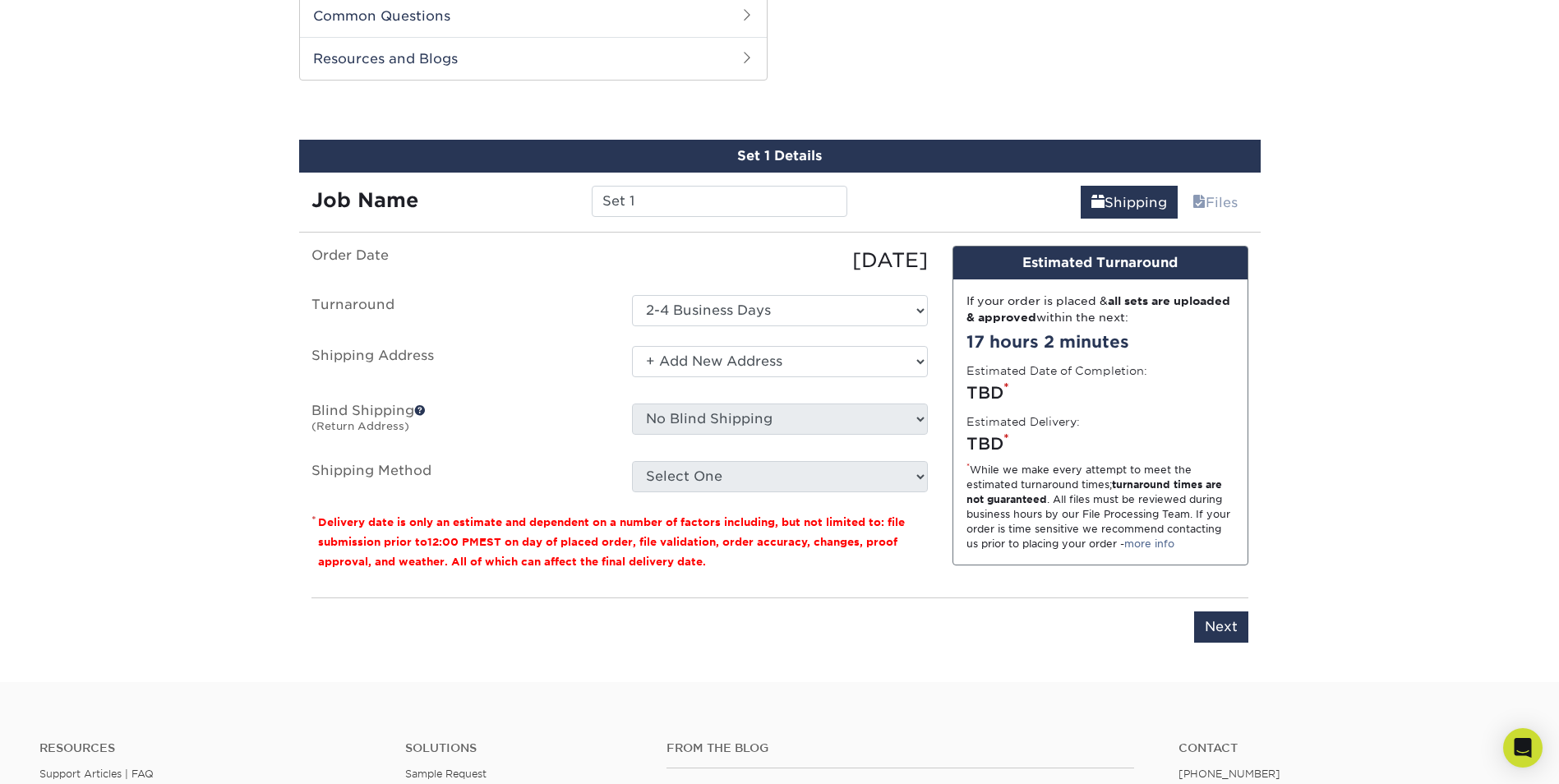
click at [632, 346] on select "Select One + Add New Address - Login" at bounding box center [779, 361] width 296 height 31
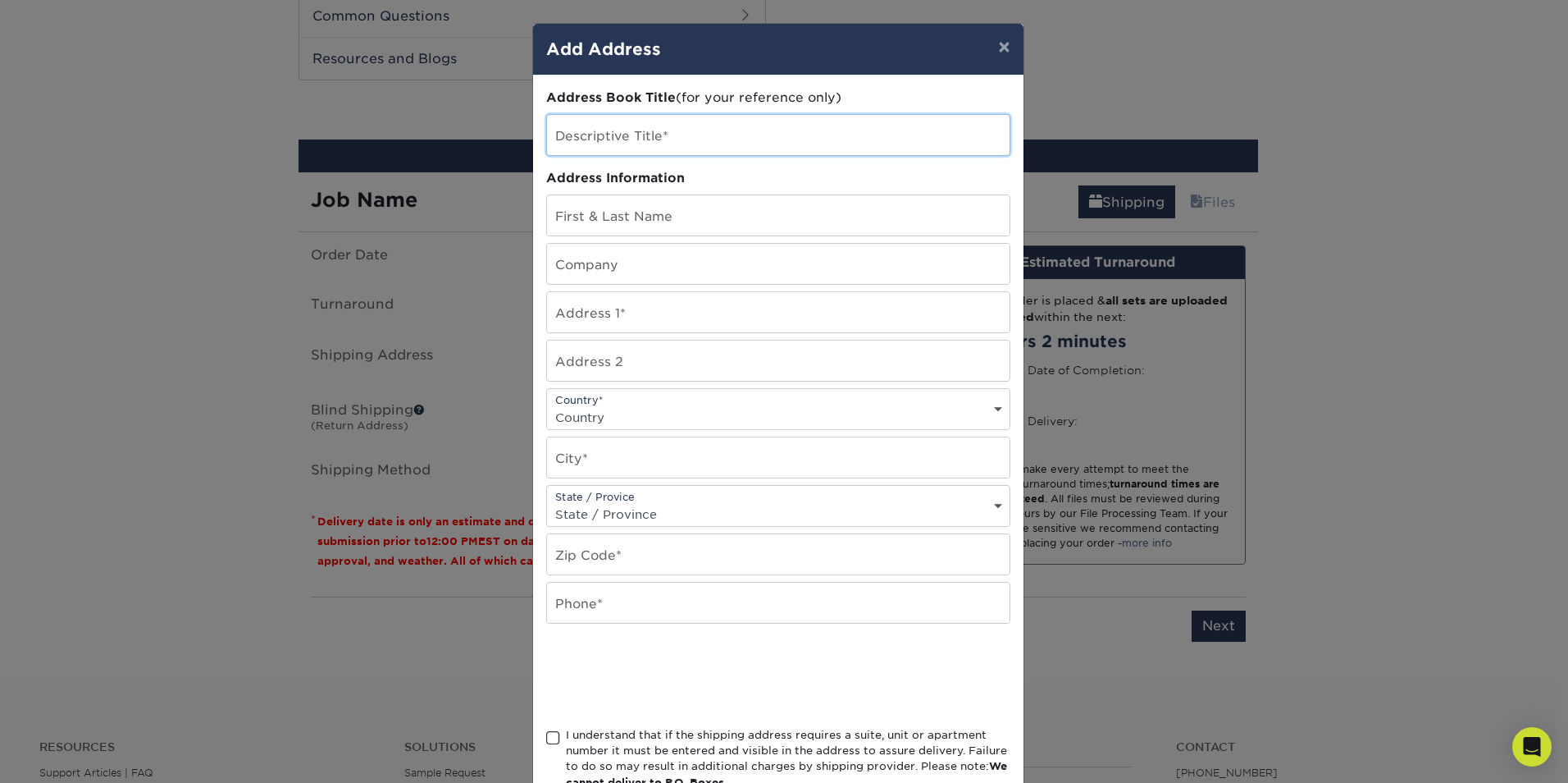
click at [668, 145] on input "text" at bounding box center [778, 135] width 463 height 41
type input "HOME"
type input "JAMIE WILKERSON"
type input "JW Photographics"
type input "158 County Road 755"
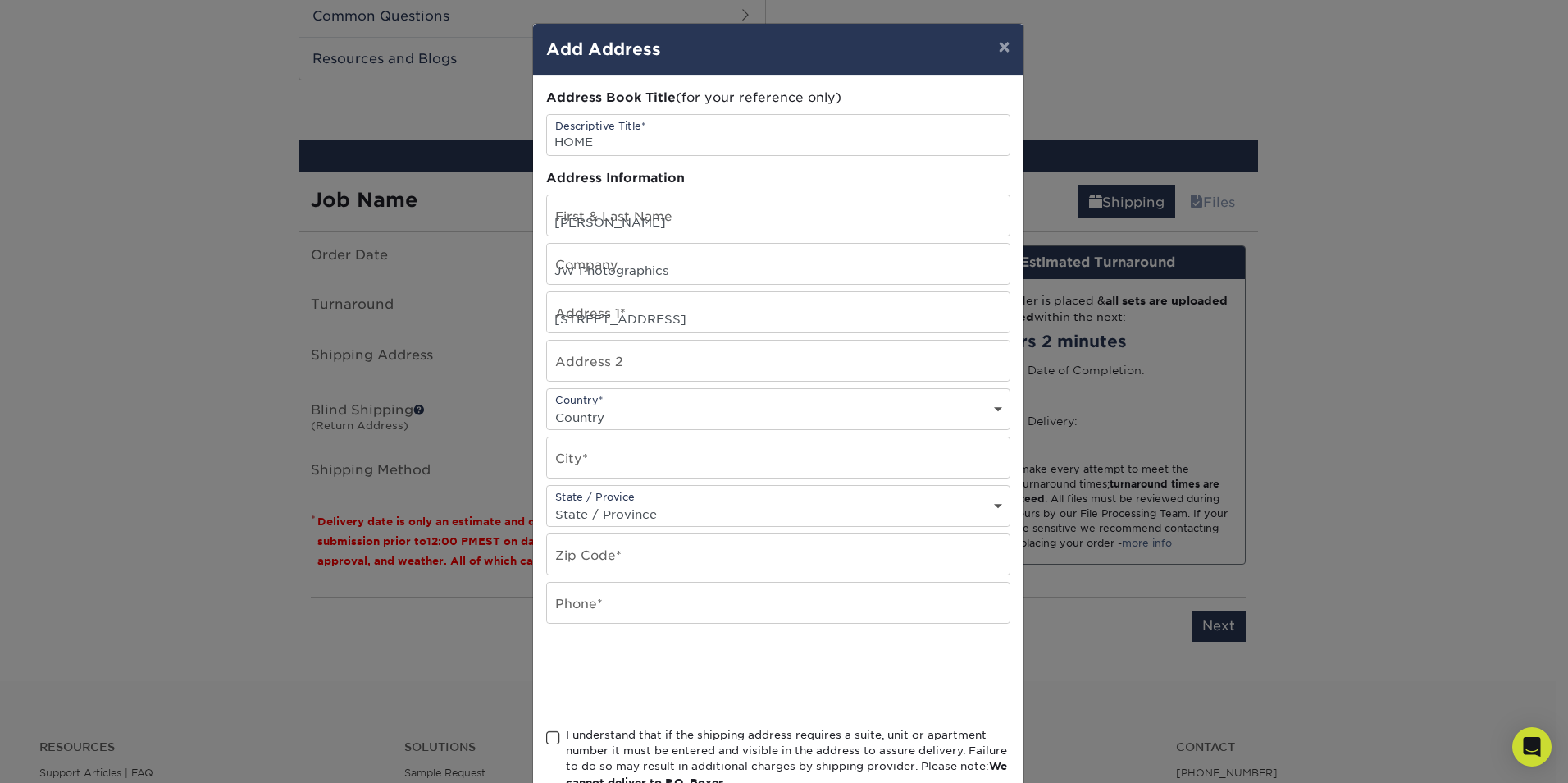
select select "US"
type input "Enterprise"
select select "AL"
type input "36330"
type input "6267036788"
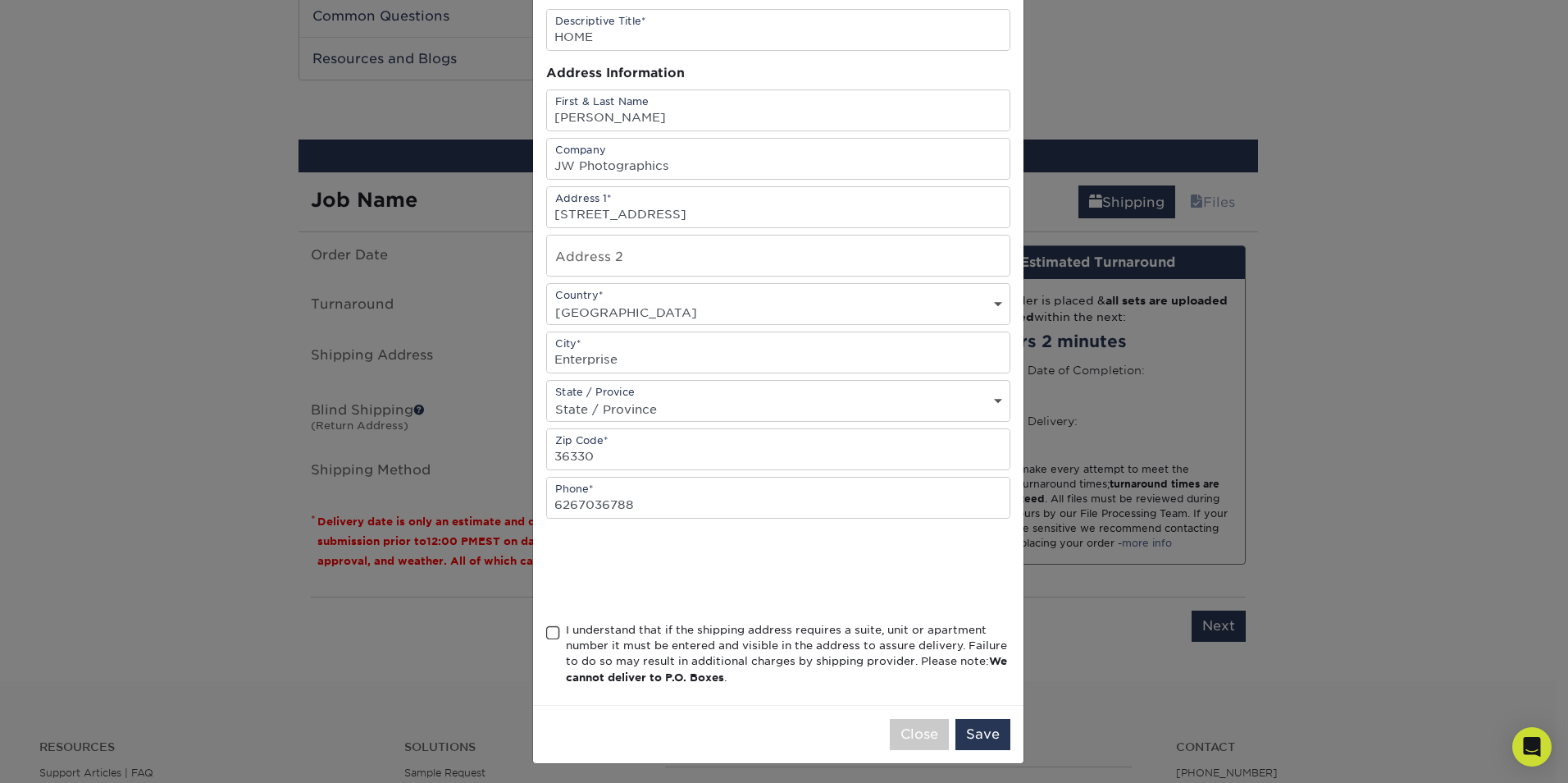
scroll to position [109, 0]
click at [566, 632] on div "I understand that if the shipping address requires a suite, unit or apartment n…" at bounding box center [788, 650] width 444 height 64
click at [546, 630] on span at bounding box center [554, 629] width 14 height 16
click at [0, 0] on input "I understand that if the shipping address requires a suite, unit or apartment n…" at bounding box center [0, 0] width 0 height 0
click at [977, 730] on button "Save" at bounding box center [983, 729] width 55 height 31
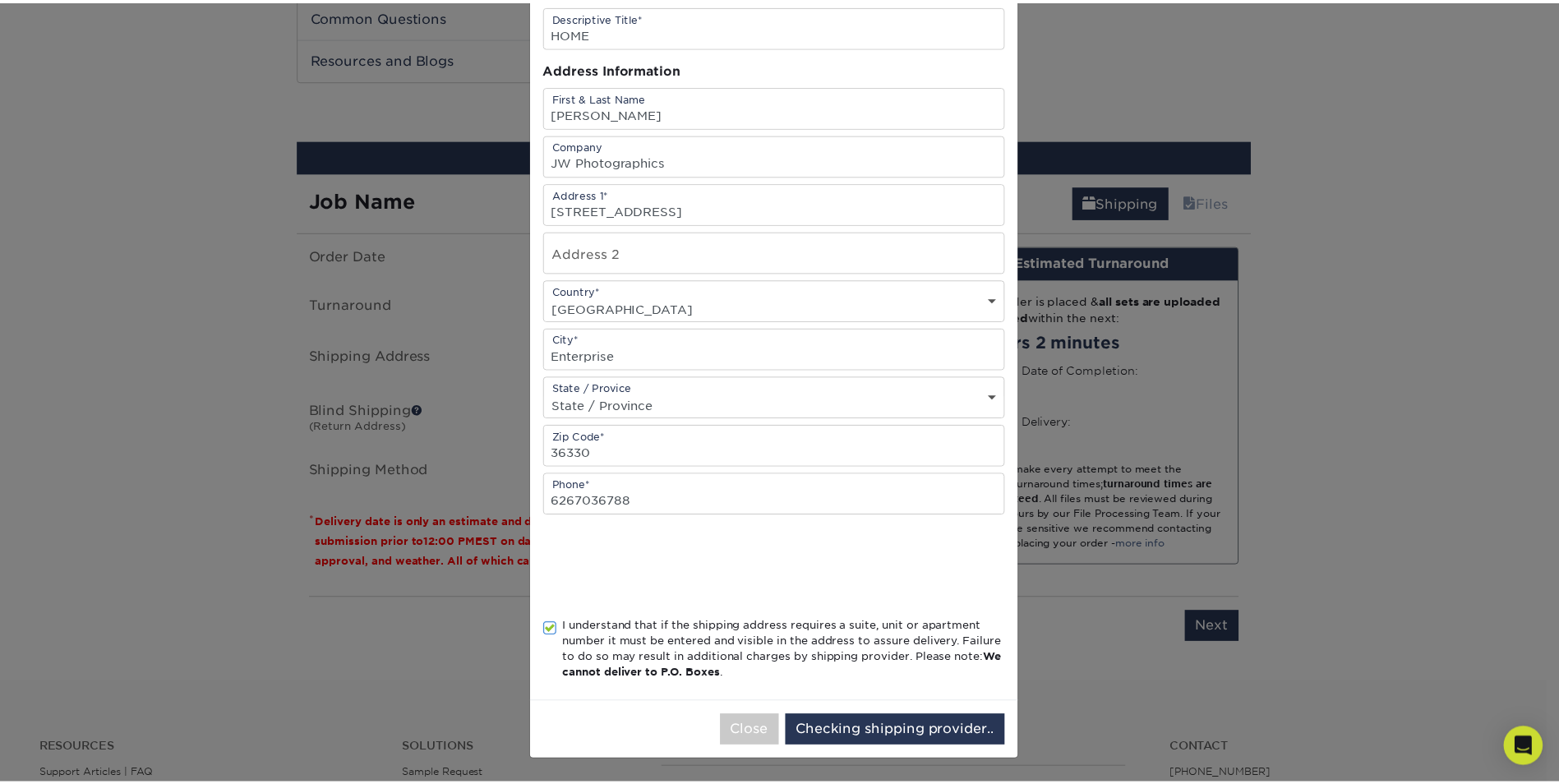
scroll to position [0, 0]
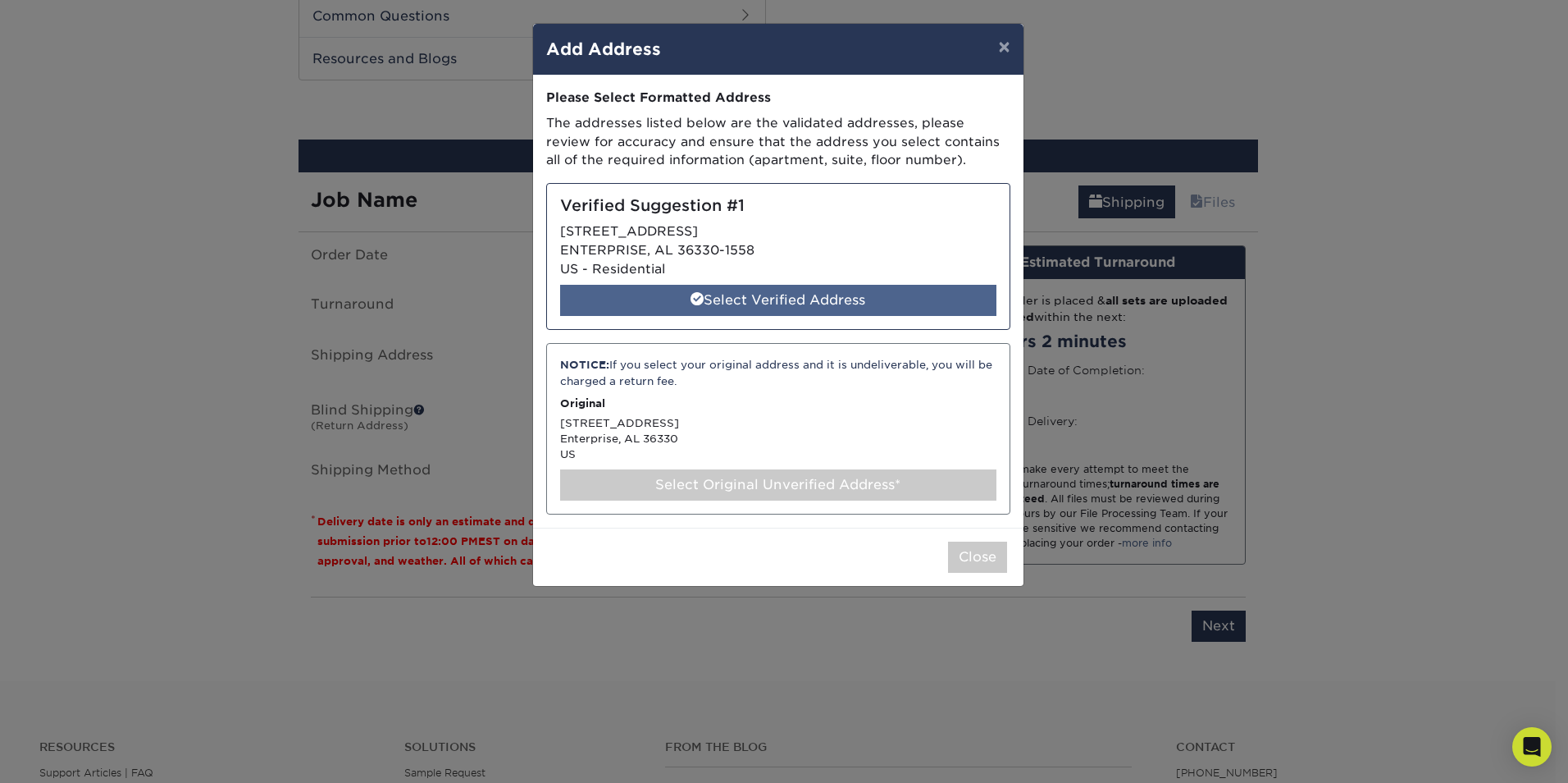
click at [769, 306] on div "Select Verified Address" at bounding box center [777, 300] width 436 height 31
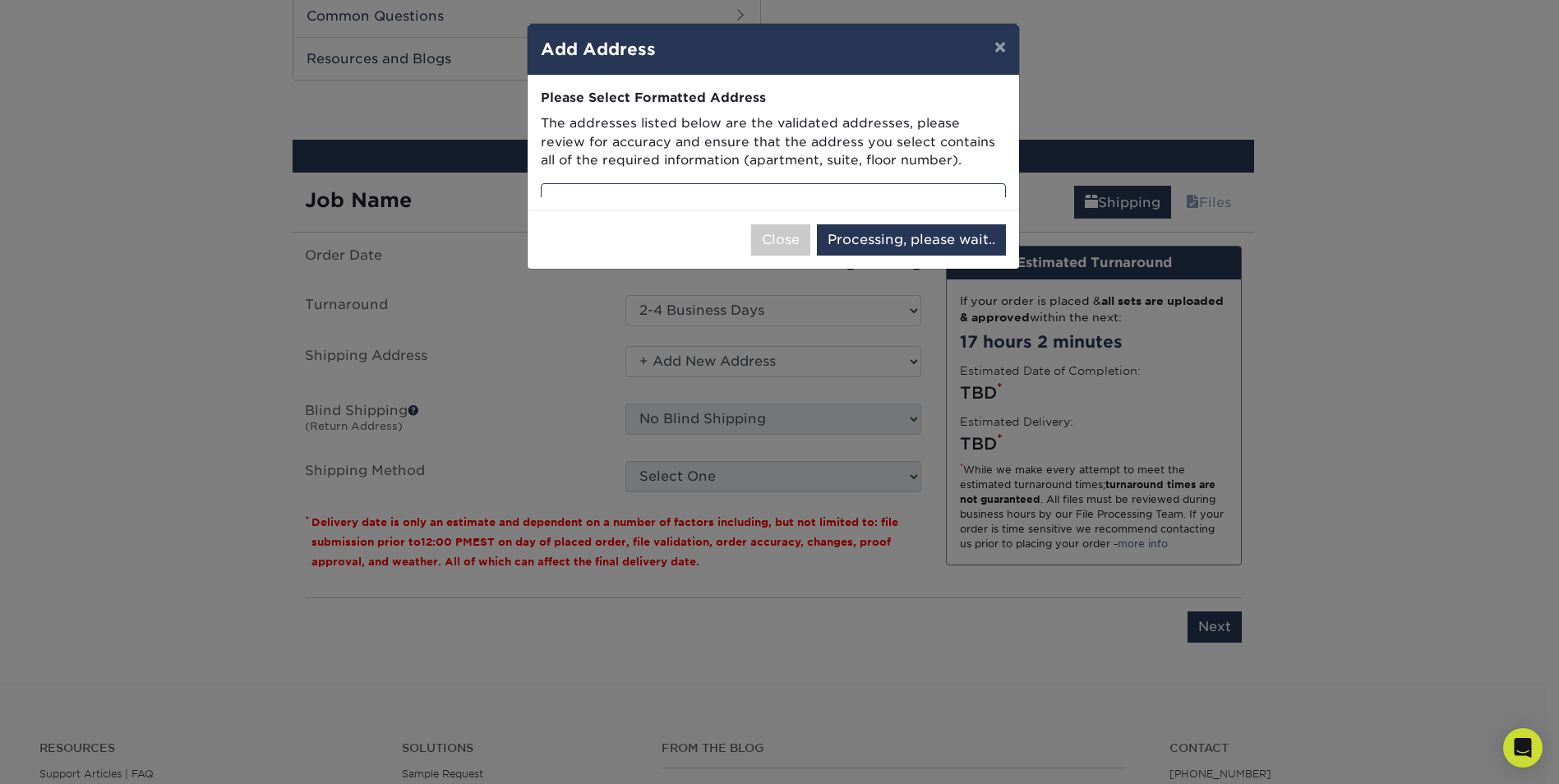
select select "286479"
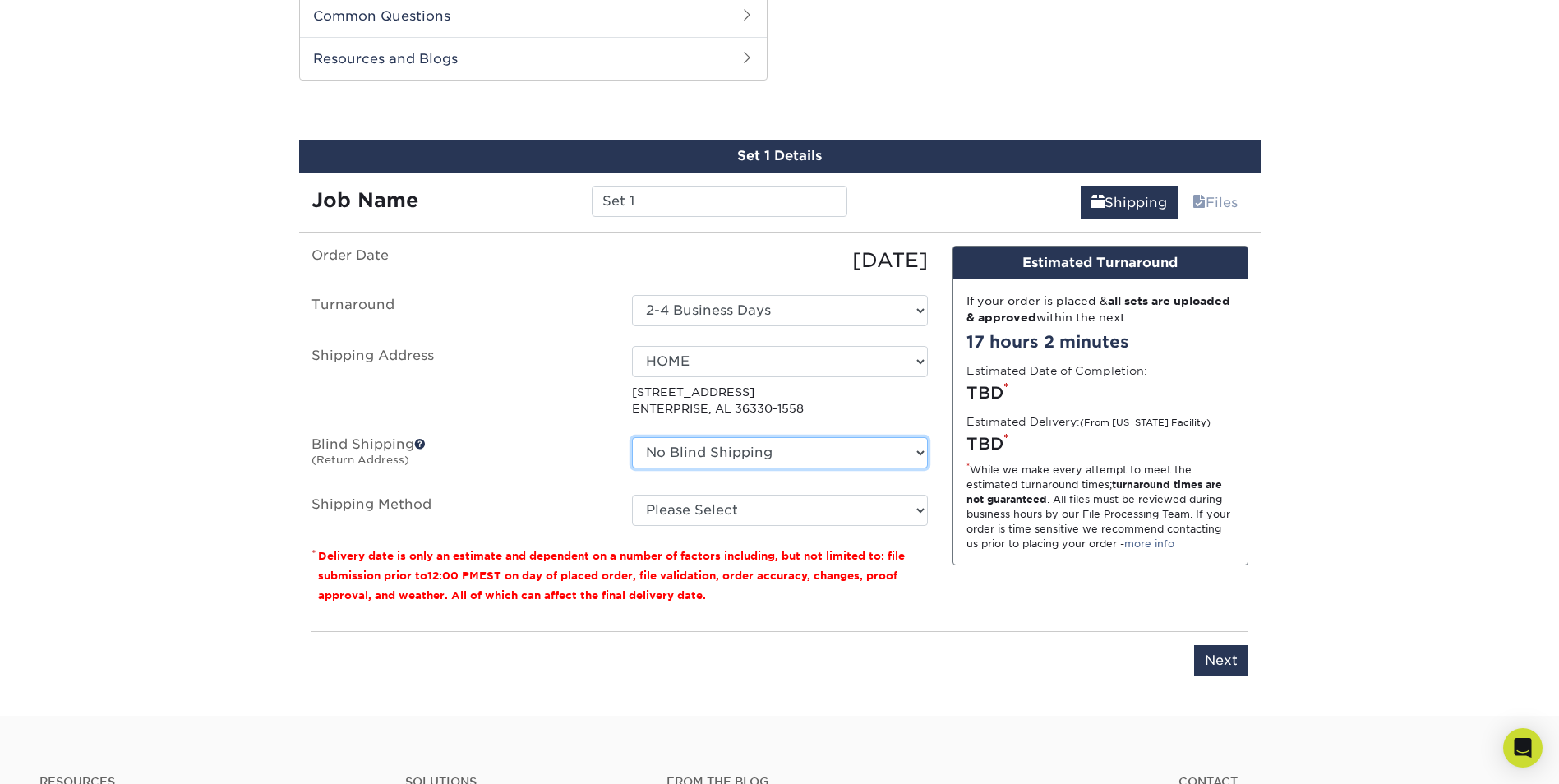
click at [796, 455] on select "No Blind Shipping + Add New Address" at bounding box center [779, 452] width 296 height 31
click at [796, 456] on select "No Blind Shipping + Add New Address" at bounding box center [779, 452] width 296 height 31
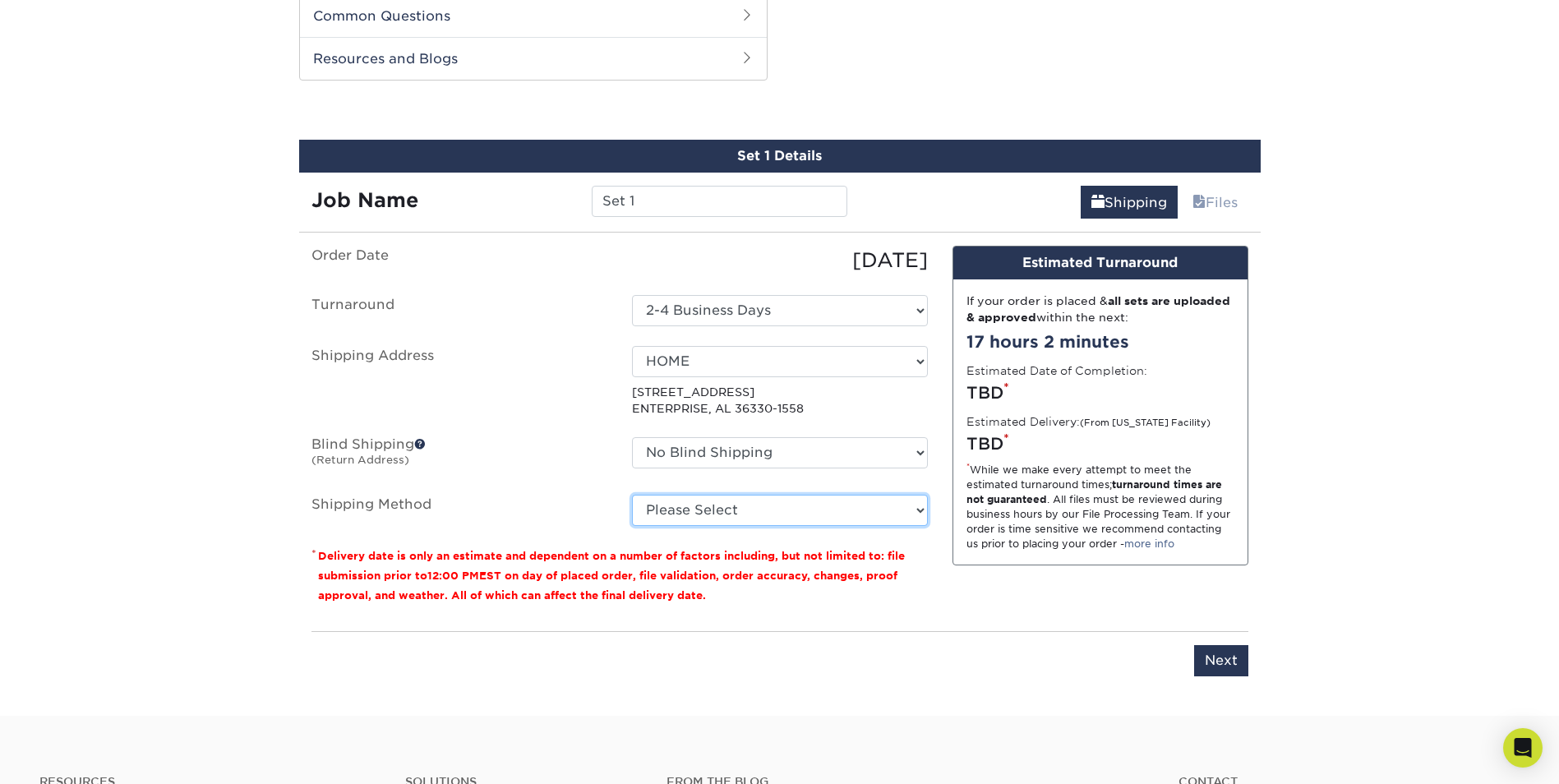
click at [799, 506] on select "Please Select 3 Day Shipping Service (+$21.58) 2 Day Air Shipping (+$22.05) Gro…" at bounding box center [779, 509] width 296 height 31
select select "12"
click at [632, 494] on select "Please Select 3 Day Shipping Service (+$21.58) 2 Day Air Shipping (+$22.05) Gro…" at bounding box center [779, 509] width 296 height 31
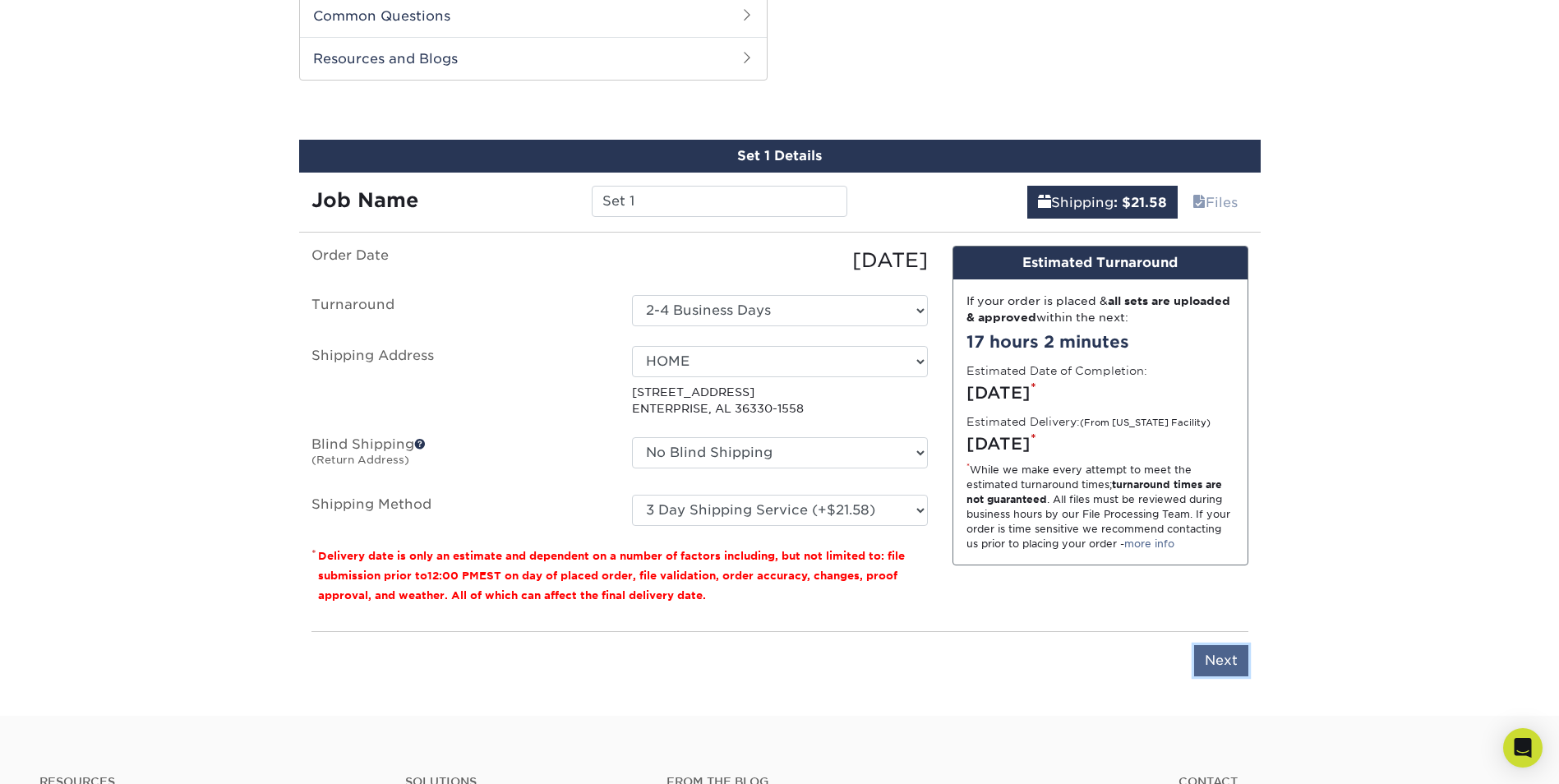
click at [1222, 657] on input "Next" at bounding box center [1221, 660] width 54 height 31
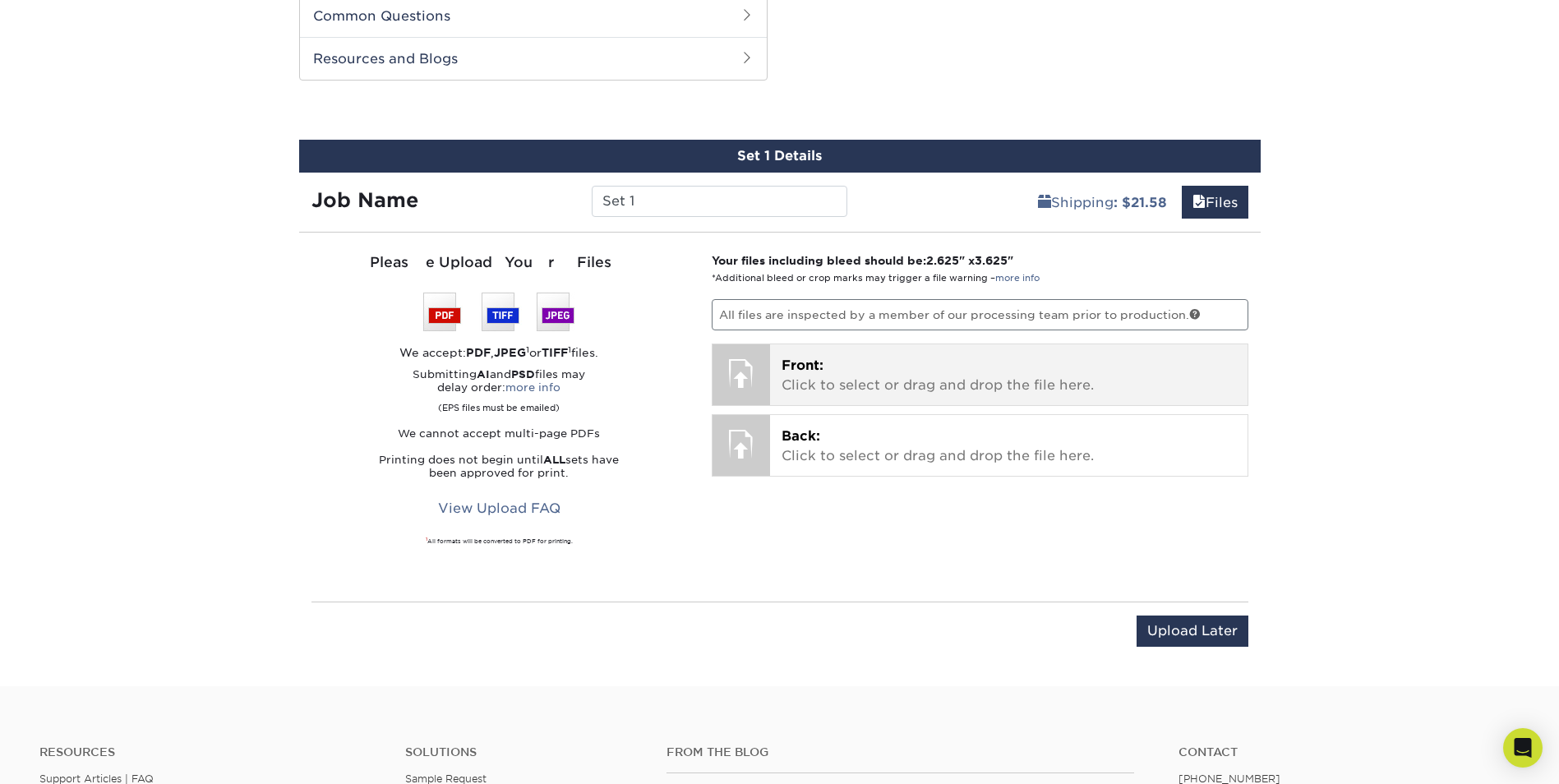
click at [797, 382] on p "Front: Click to select or drag and drop the file here." at bounding box center [1009, 375] width 455 height 40
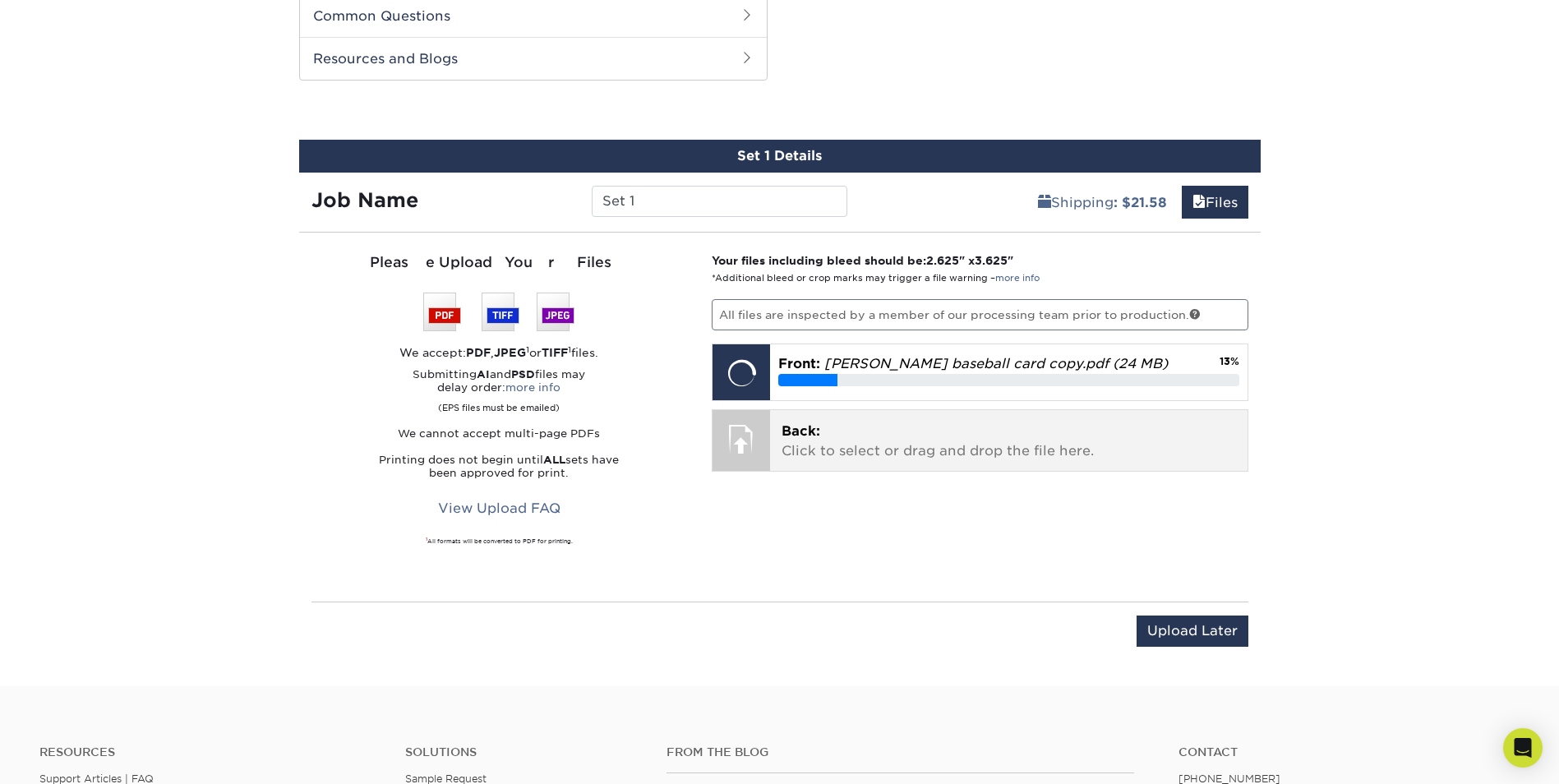
click at [907, 453] on p "Back: Click to select or drag and drop the file here." at bounding box center [1009, 441] width 455 height 40
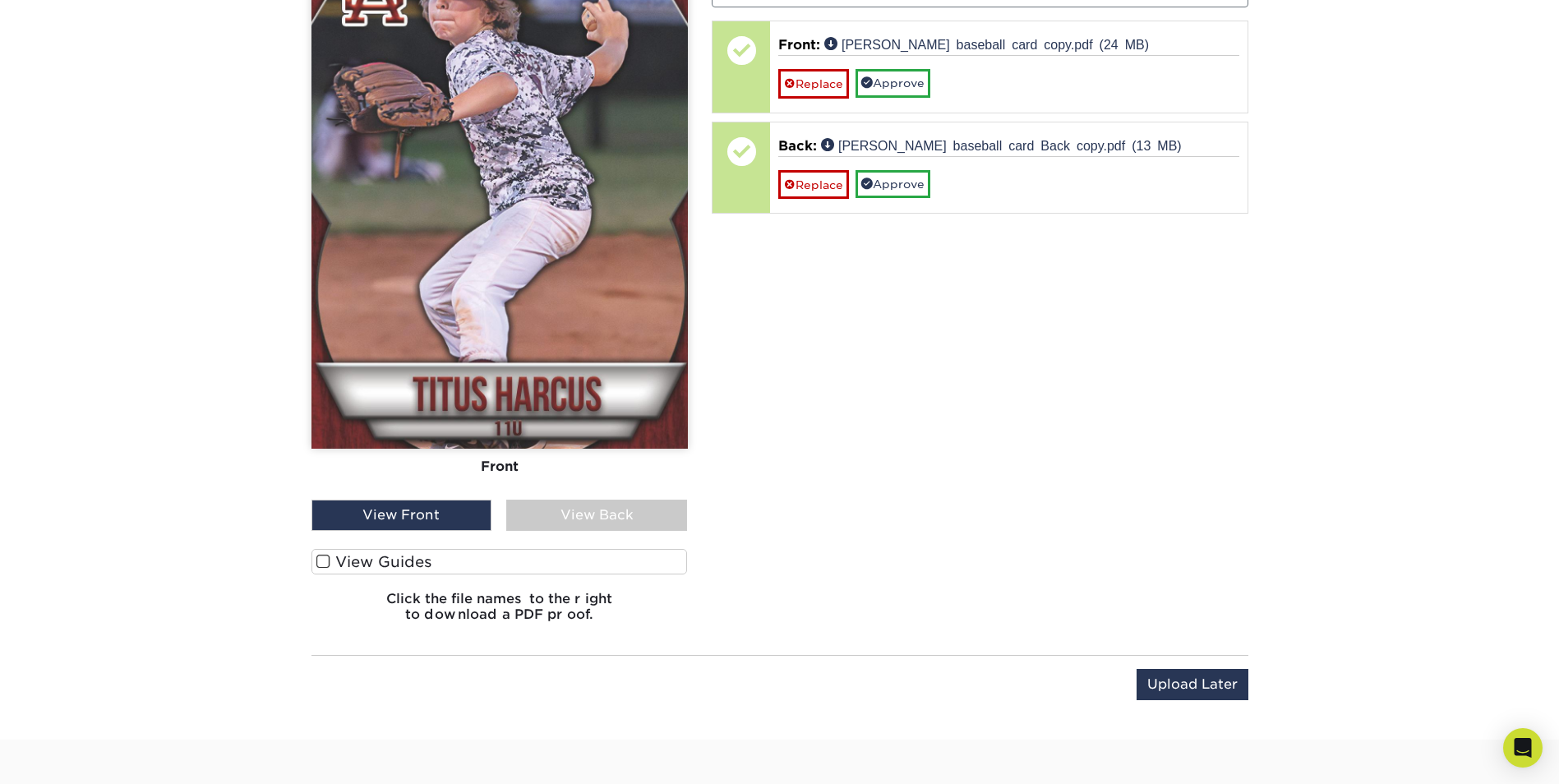
scroll to position [1165, 0]
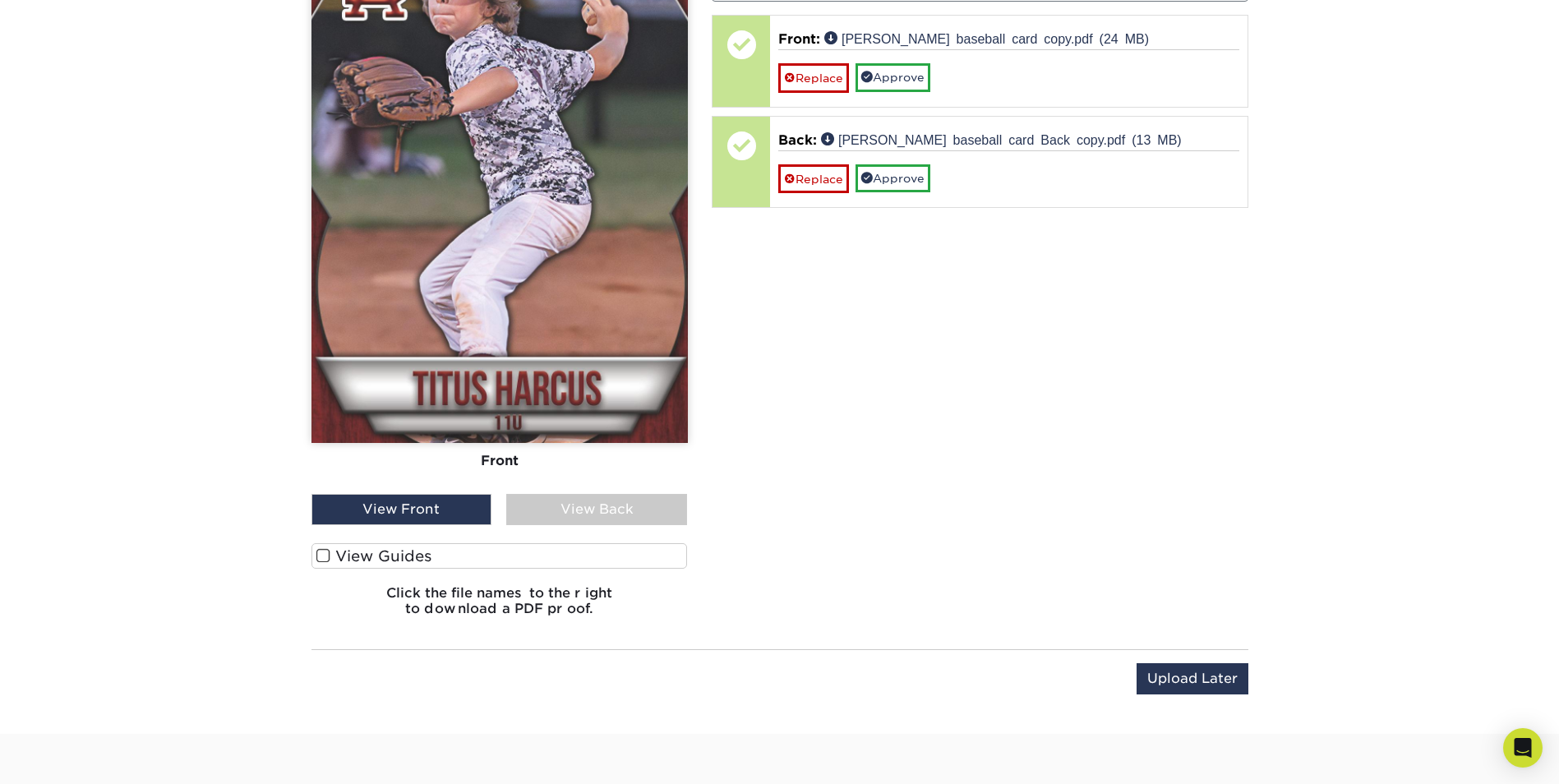
click at [568, 513] on div "View Back" at bounding box center [596, 509] width 181 height 31
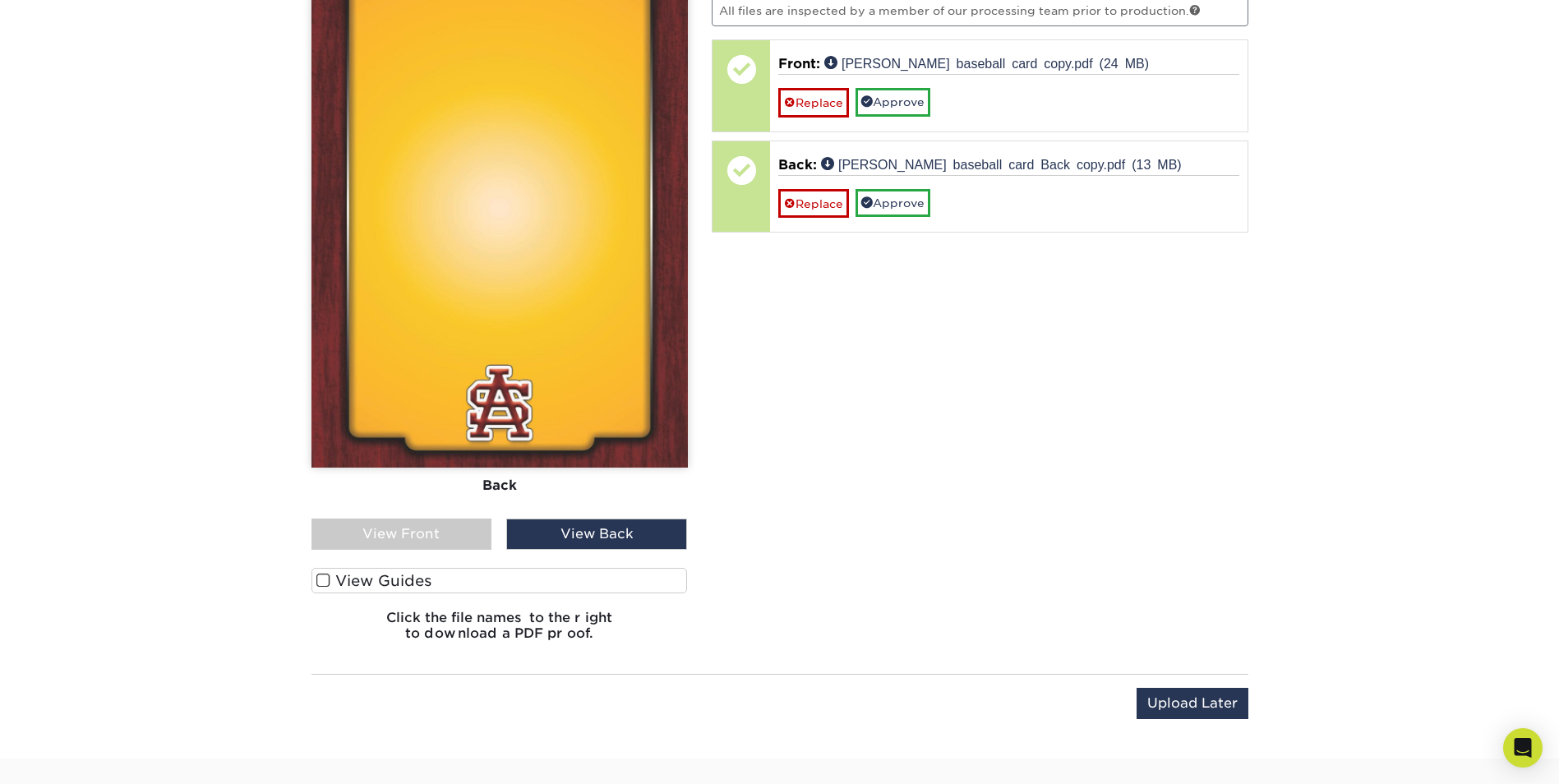
scroll to position [1082, 0]
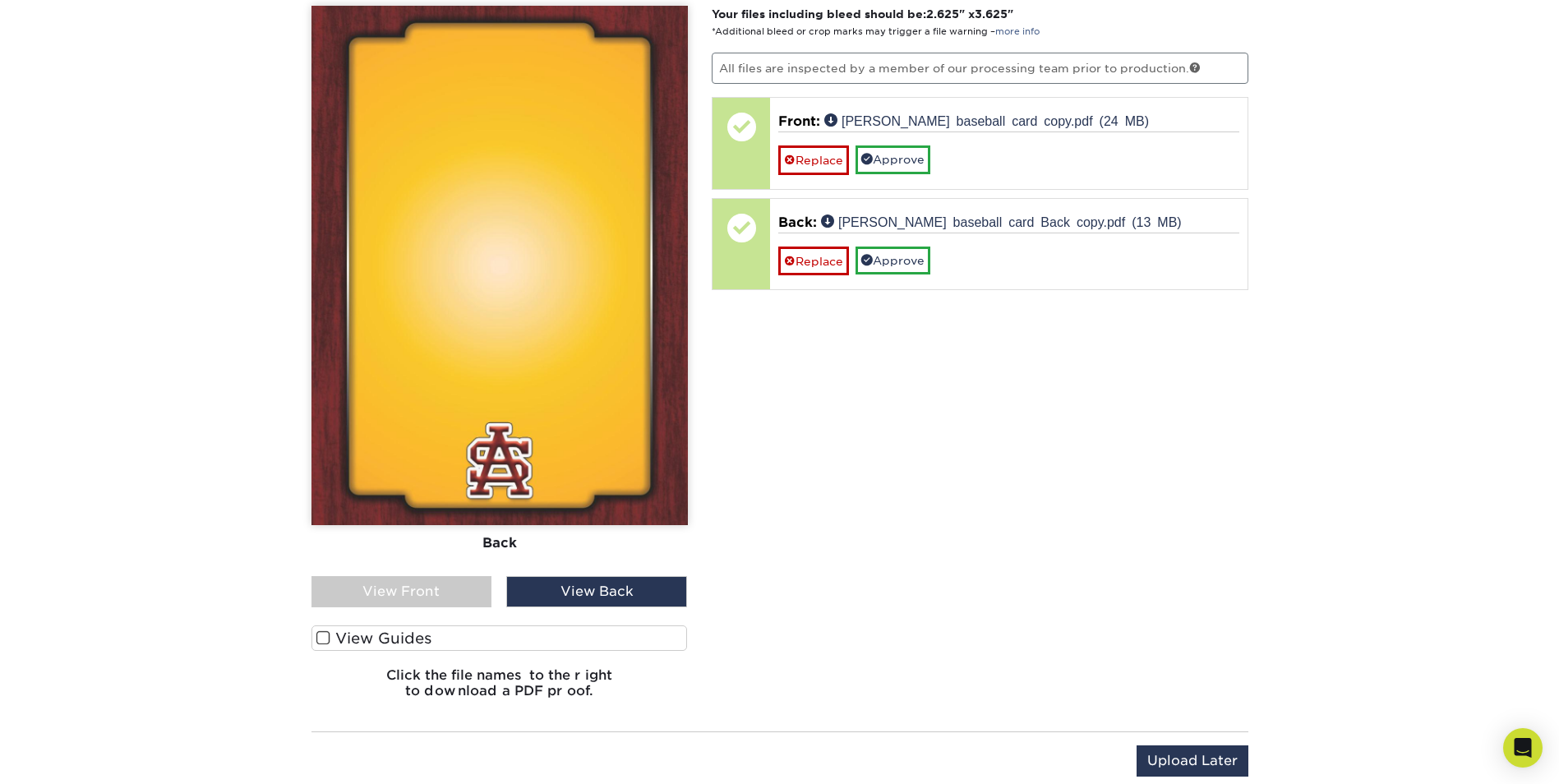
click at [455, 590] on div "View Front" at bounding box center [402, 591] width 181 height 31
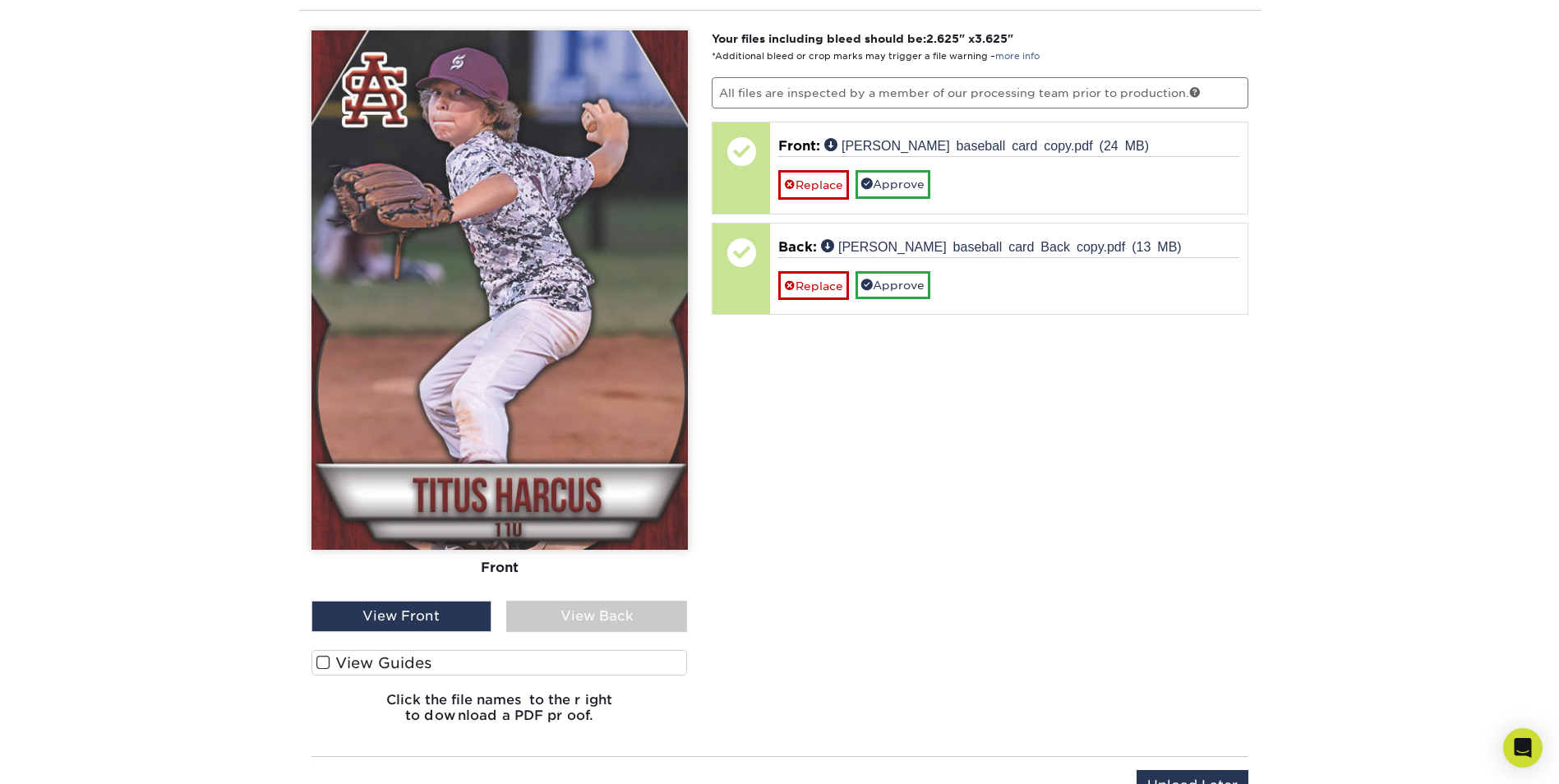
scroll to position [1000, 0]
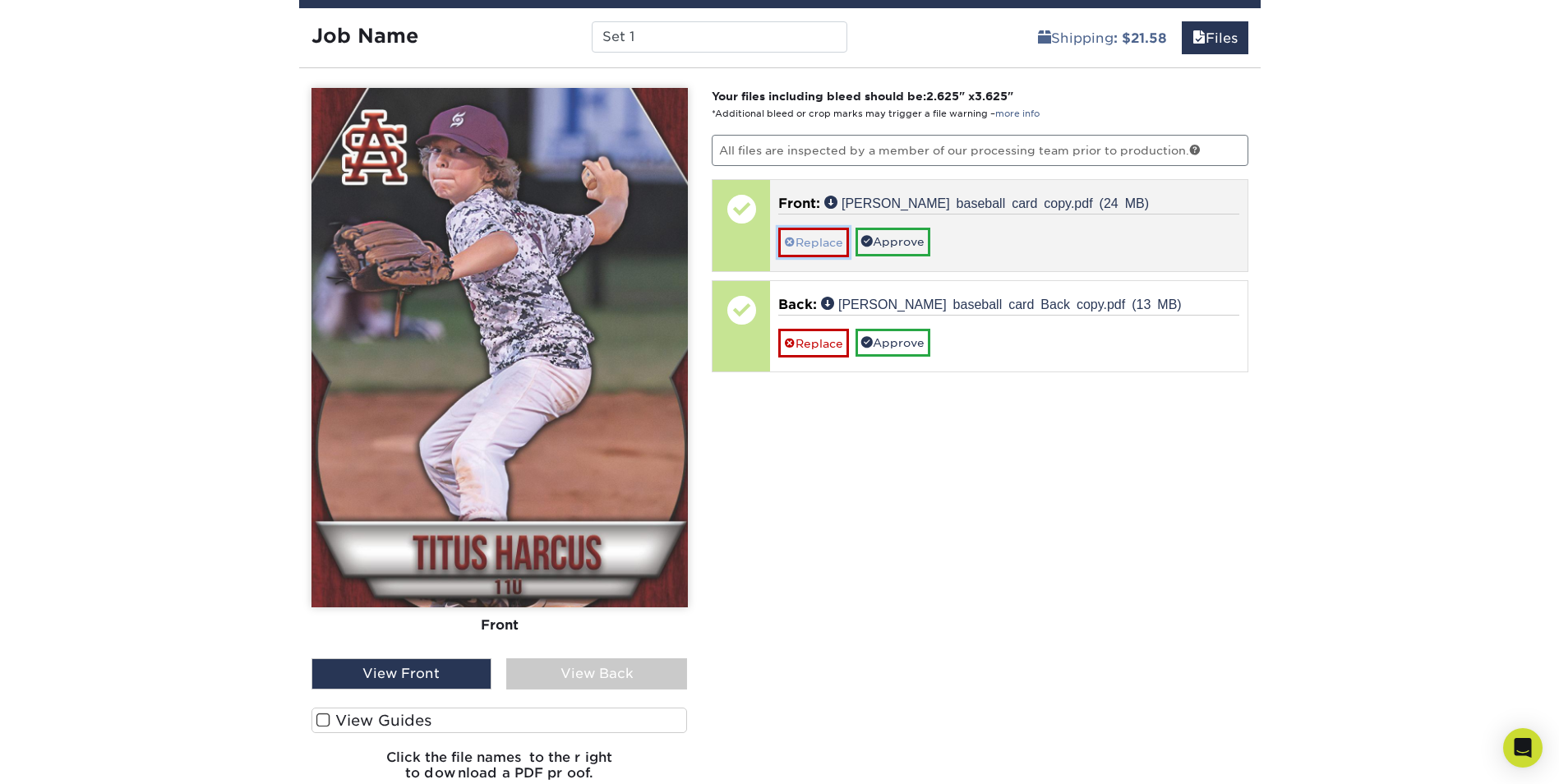
click at [831, 246] on link "Replace" at bounding box center [814, 242] width 71 height 29
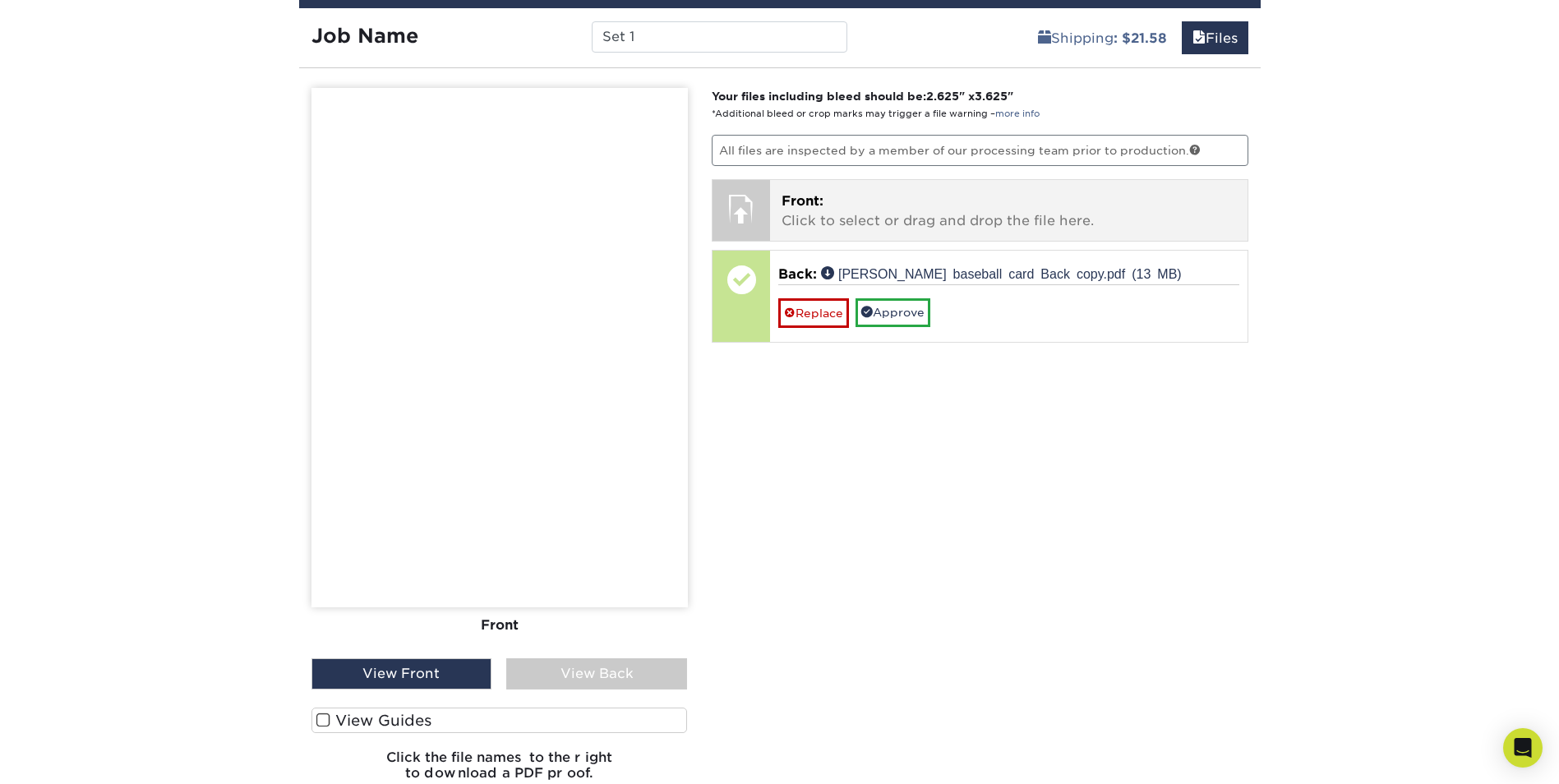
click at [841, 207] on p "Front: Click to select or drag and drop the file here." at bounding box center [1009, 211] width 455 height 40
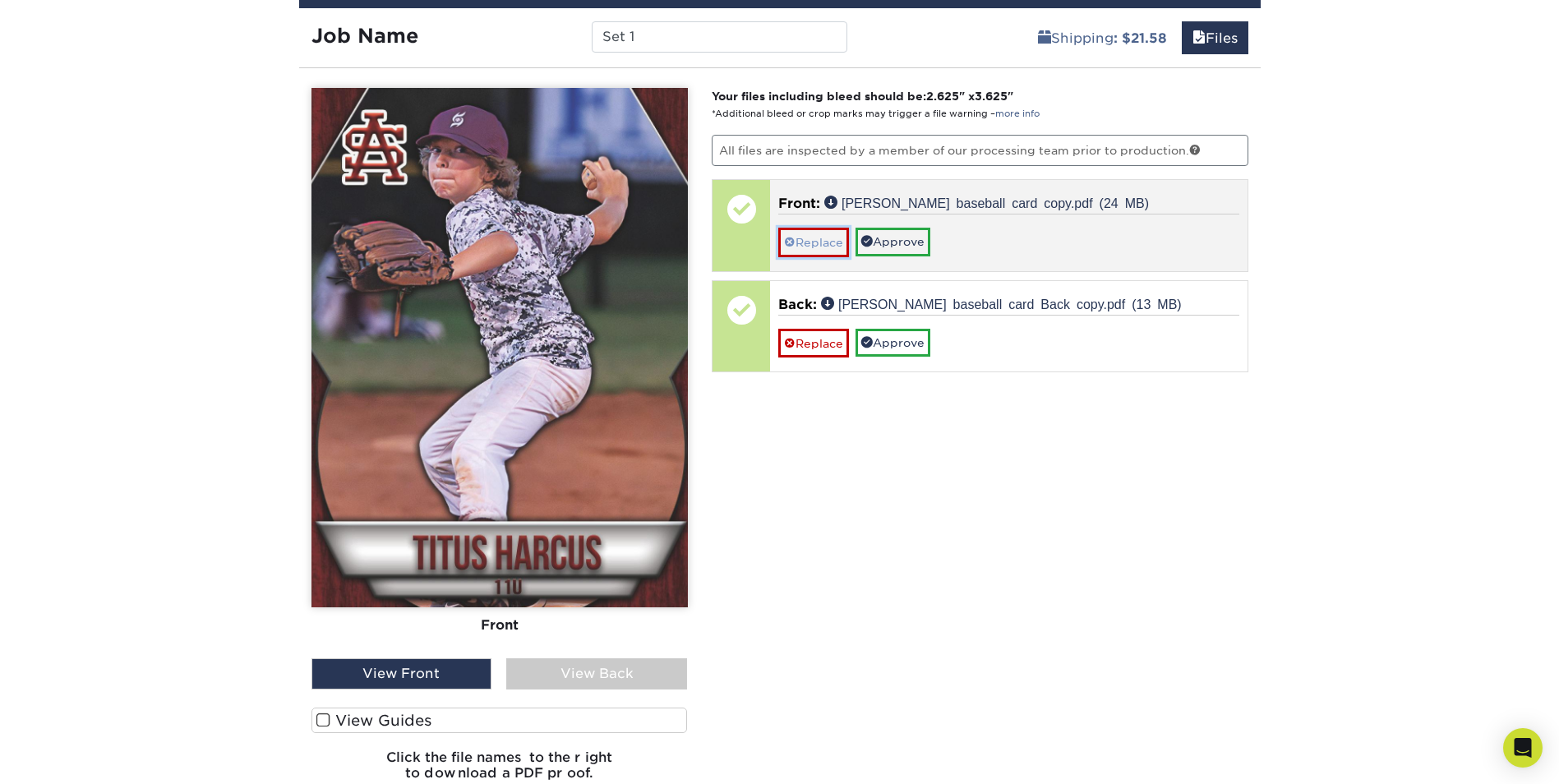
click at [800, 250] on link "Replace" at bounding box center [814, 242] width 71 height 29
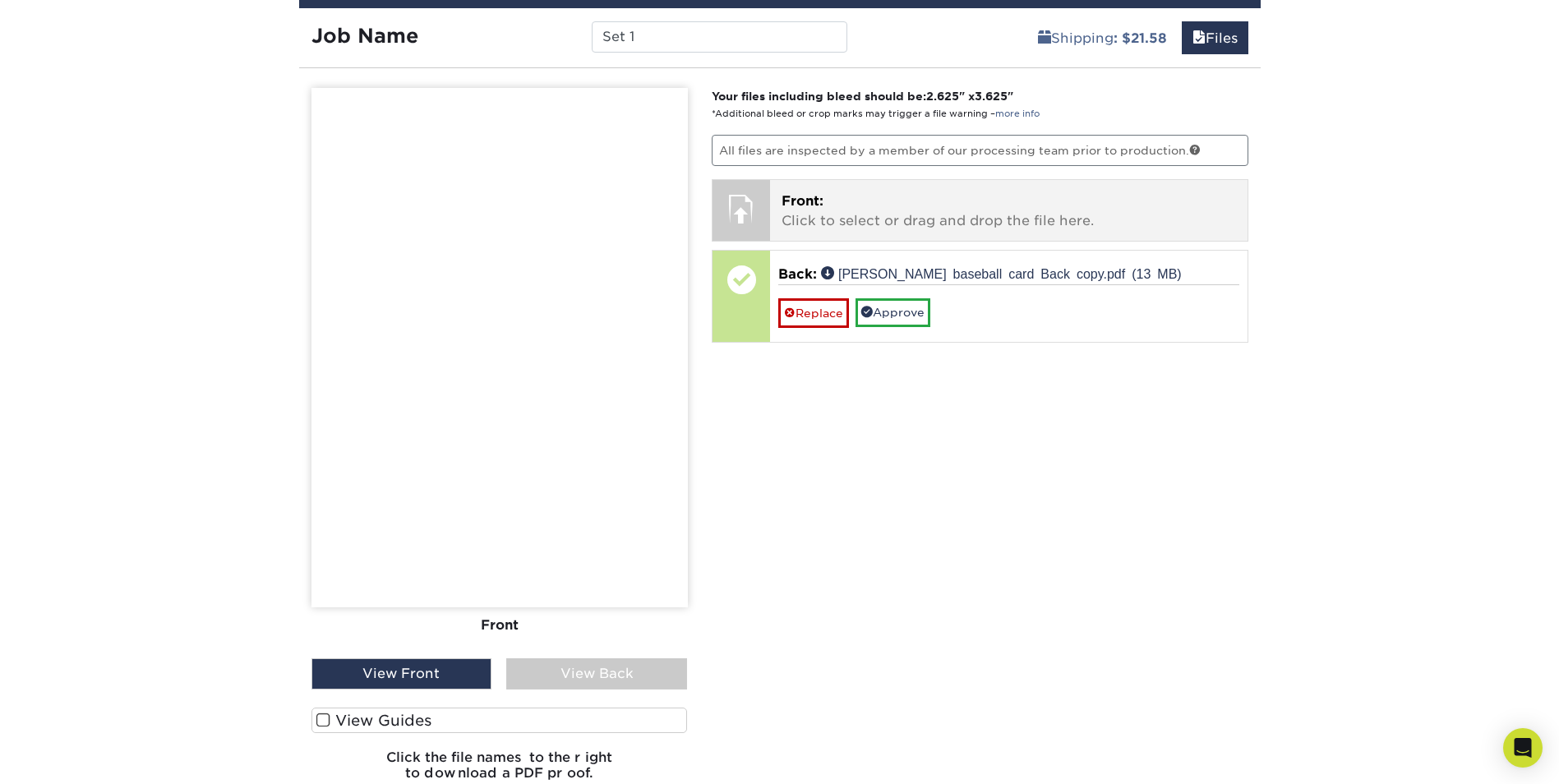
click at [810, 214] on p "Front: Click to select or drag and drop the file here." at bounding box center [1009, 211] width 455 height 40
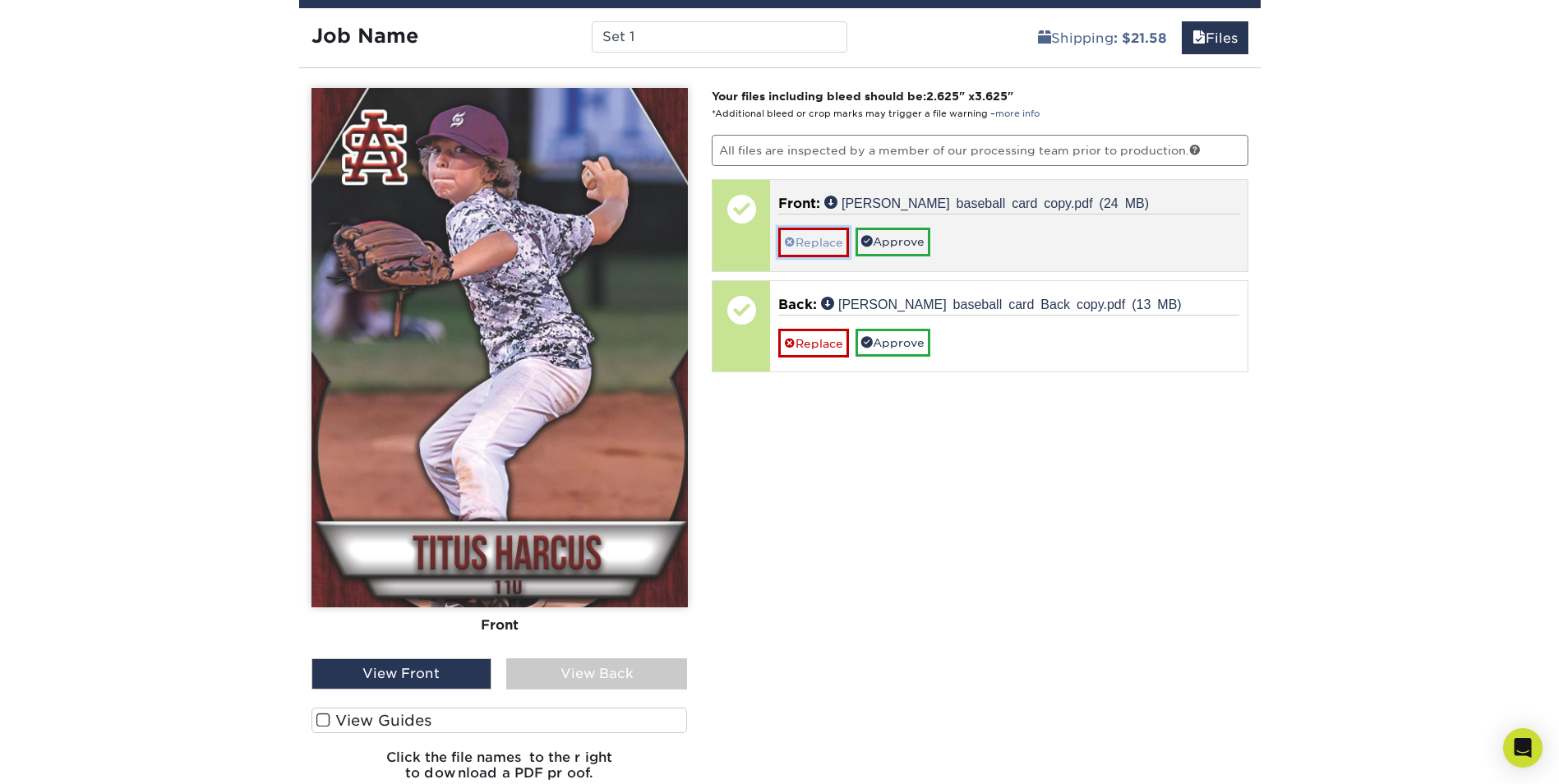
click at [813, 250] on link "Replace" at bounding box center [814, 242] width 71 height 29
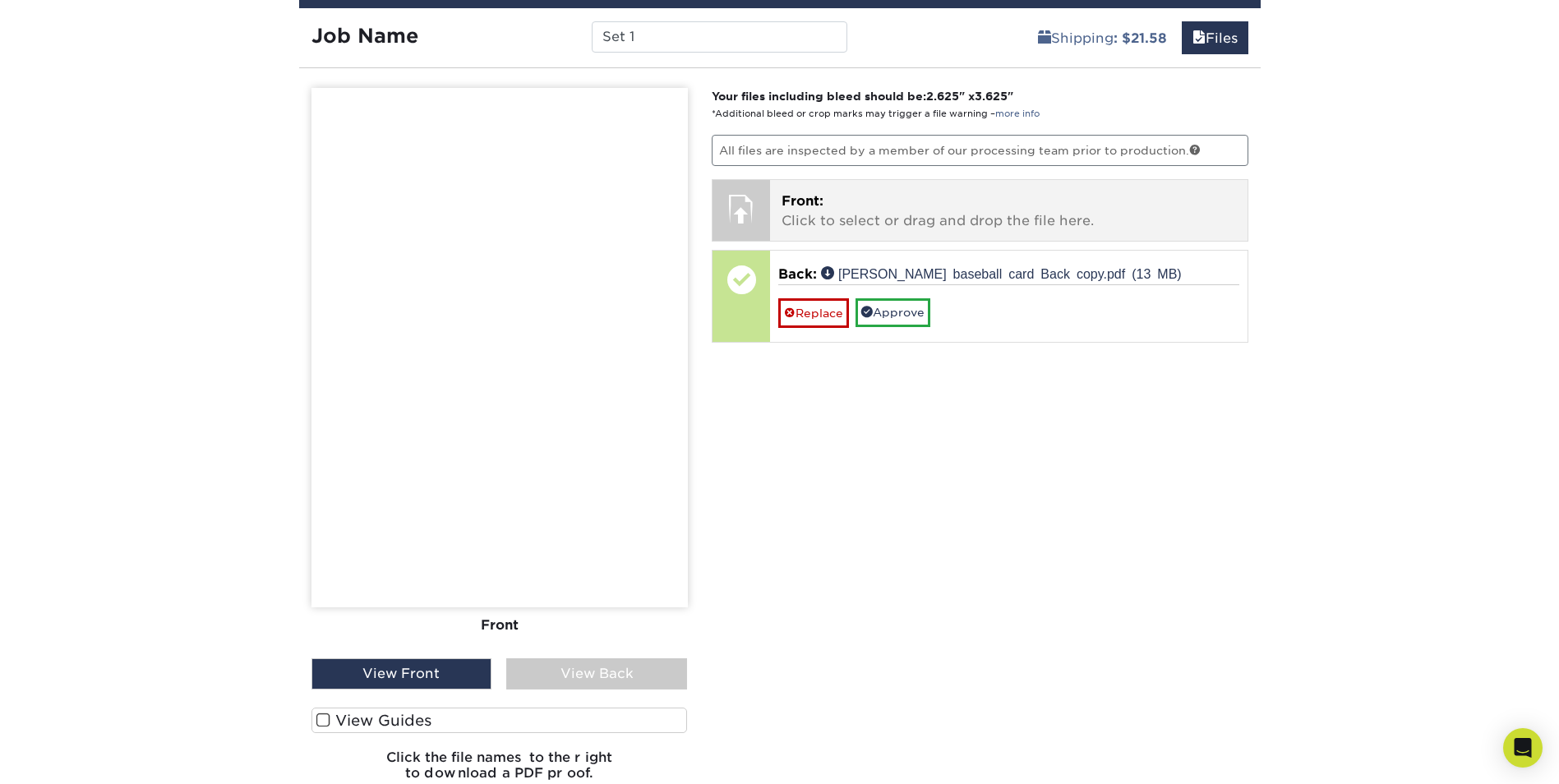
click at [806, 218] on p "Front: Click to select or drag and drop the file here." at bounding box center [1009, 211] width 455 height 40
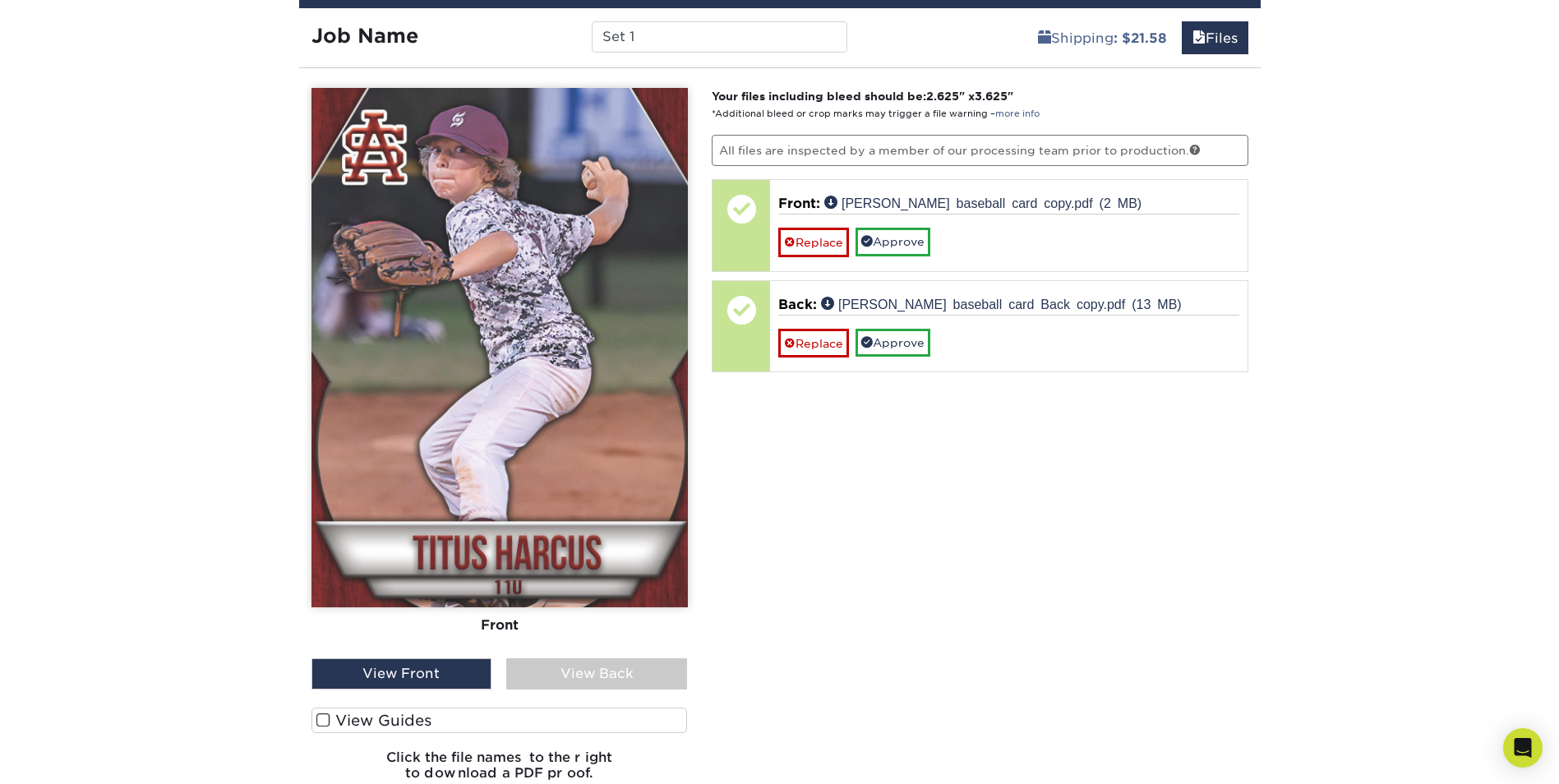
click at [326, 720] on span at bounding box center [323, 720] width 14 height 16
click at [0, 0] on input "View Guides" at bounding box center [0, 0] width 0 height 0
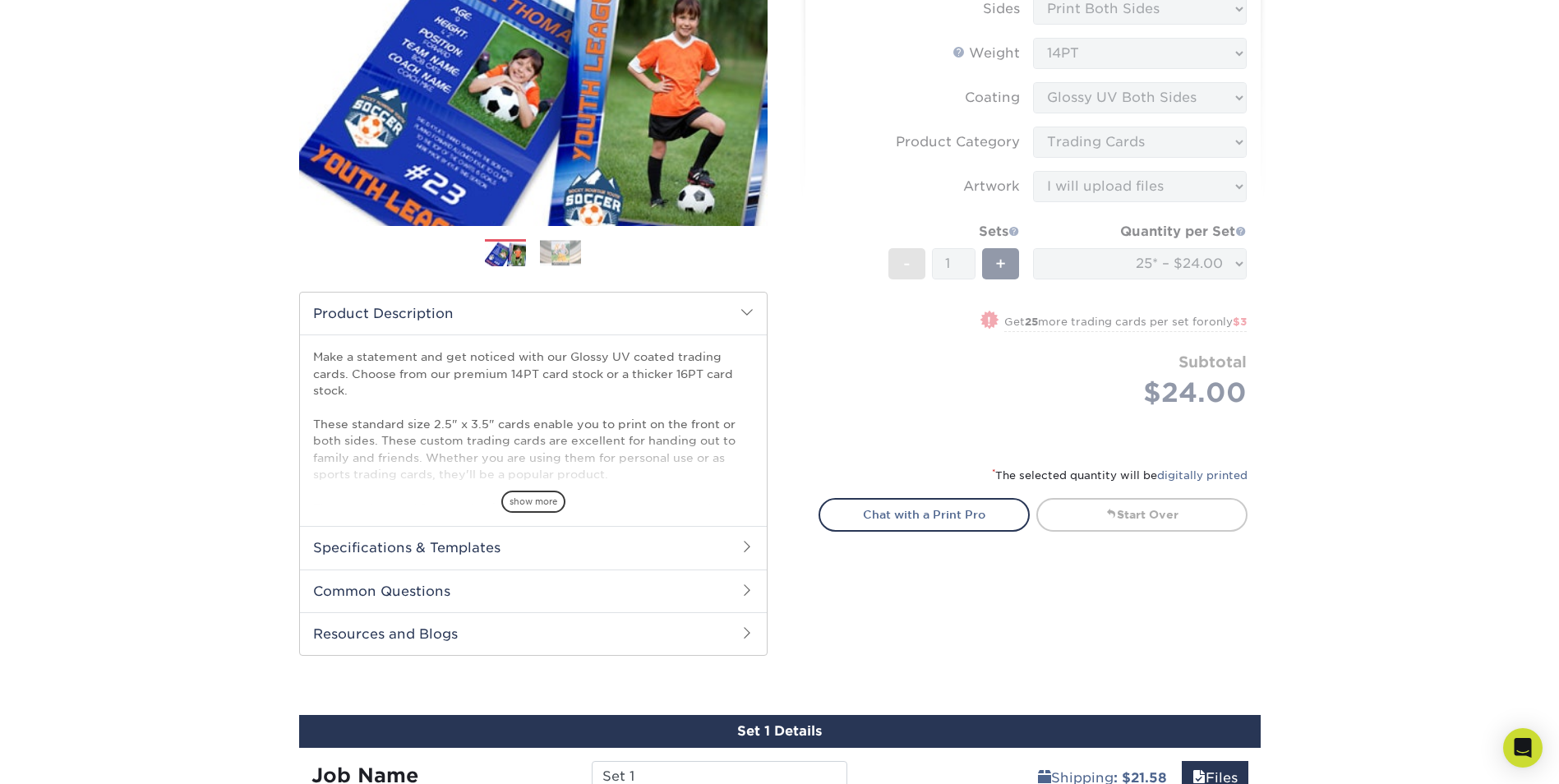
scroll to position [343, 0]
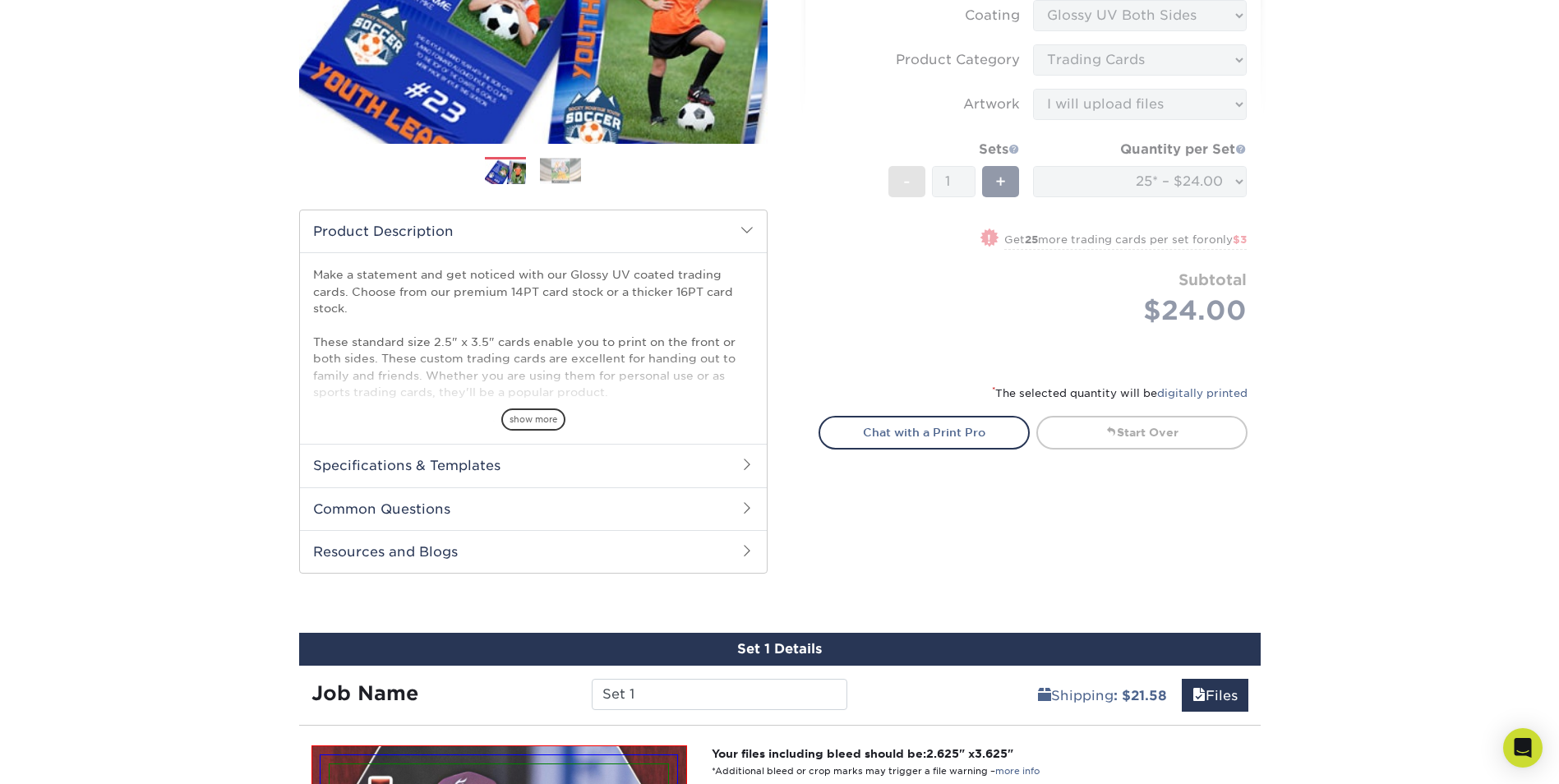
click at [551, 472] on h2 "Specifications & Templates" at bounding box center [534, 464] width 466 height 42
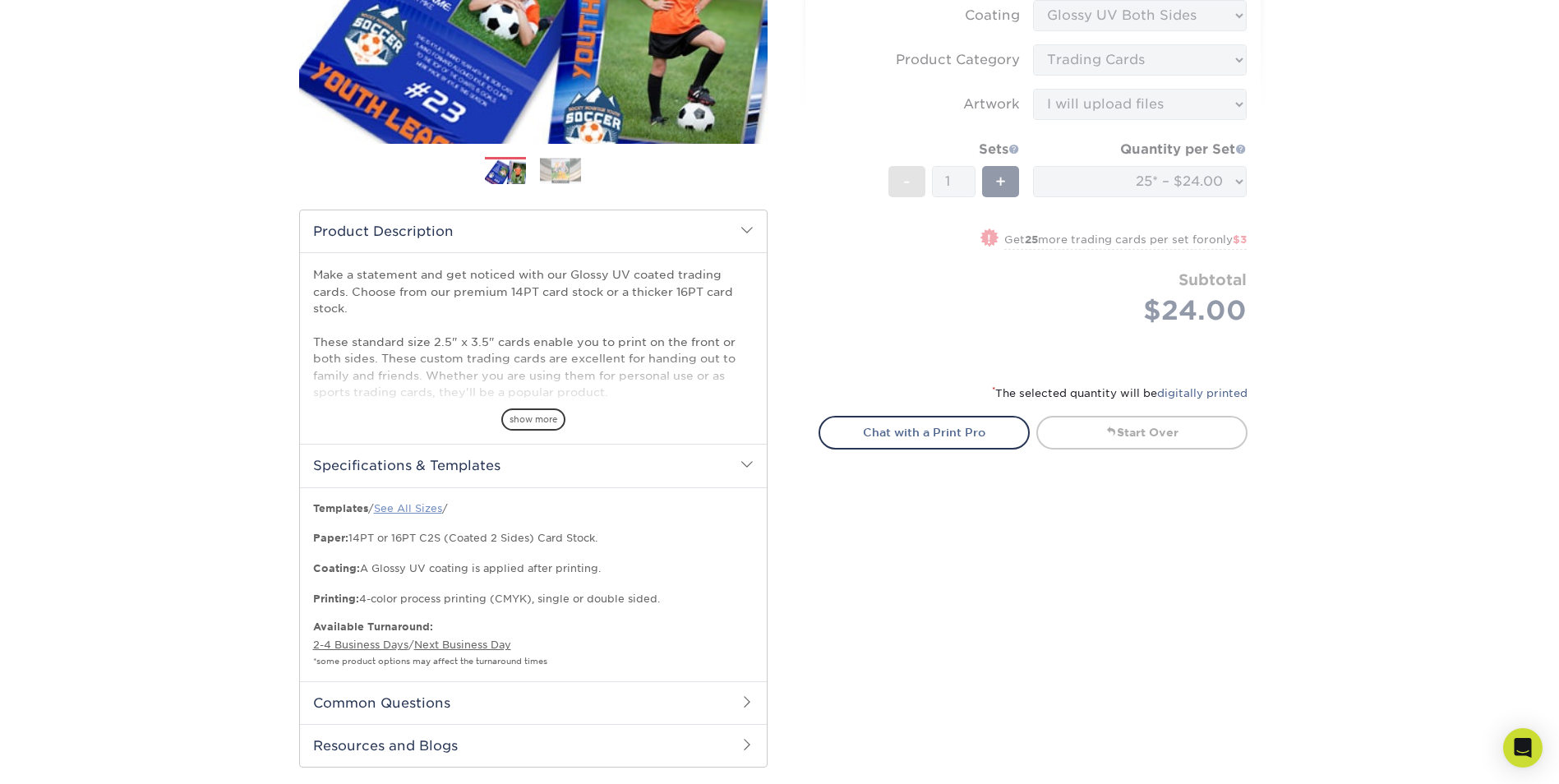
click at [396, 513] on link "See All Sizes" at bounding box center [407, 508] width 68 height 12
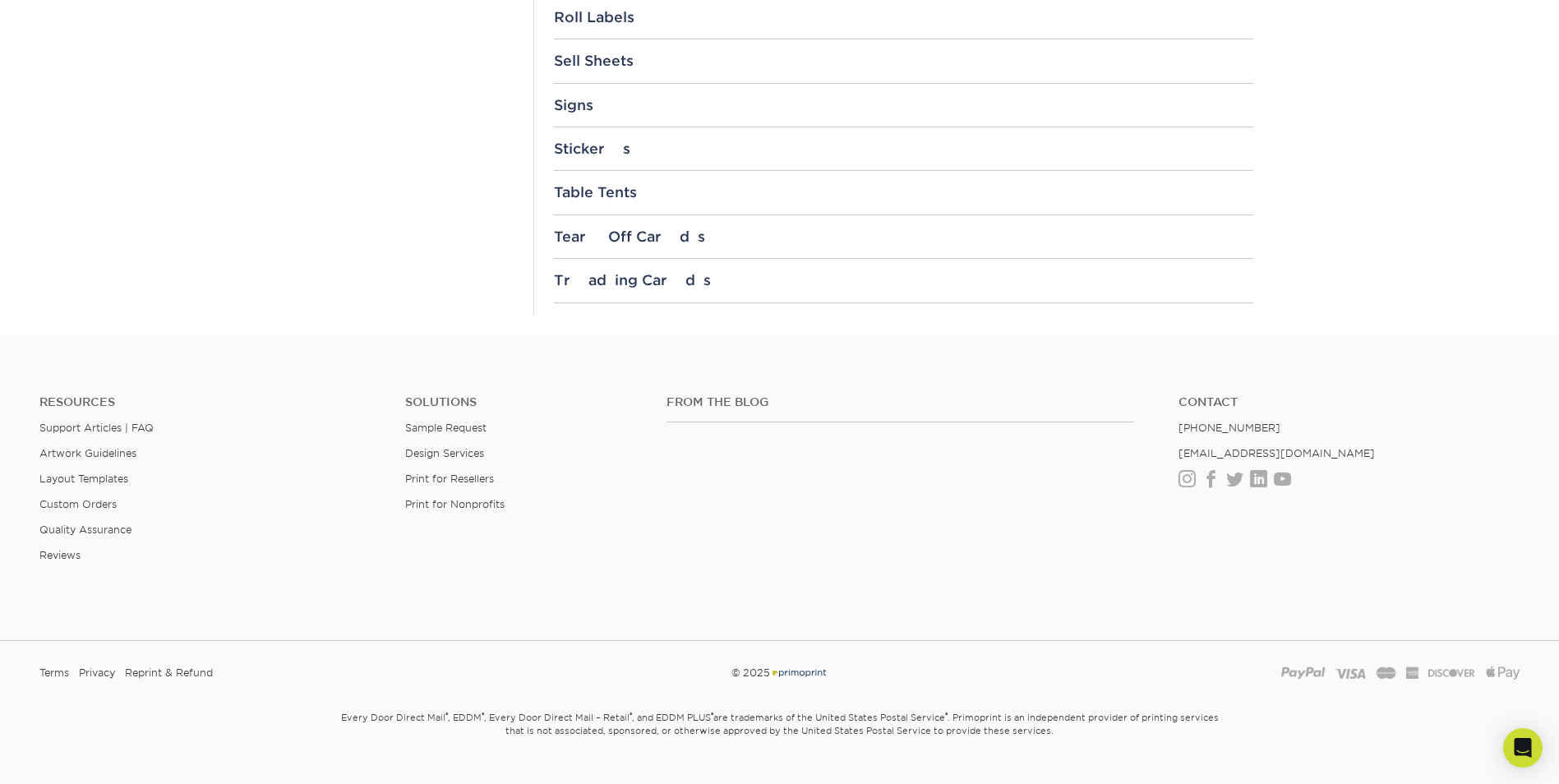
scroll to position [1715, 0]
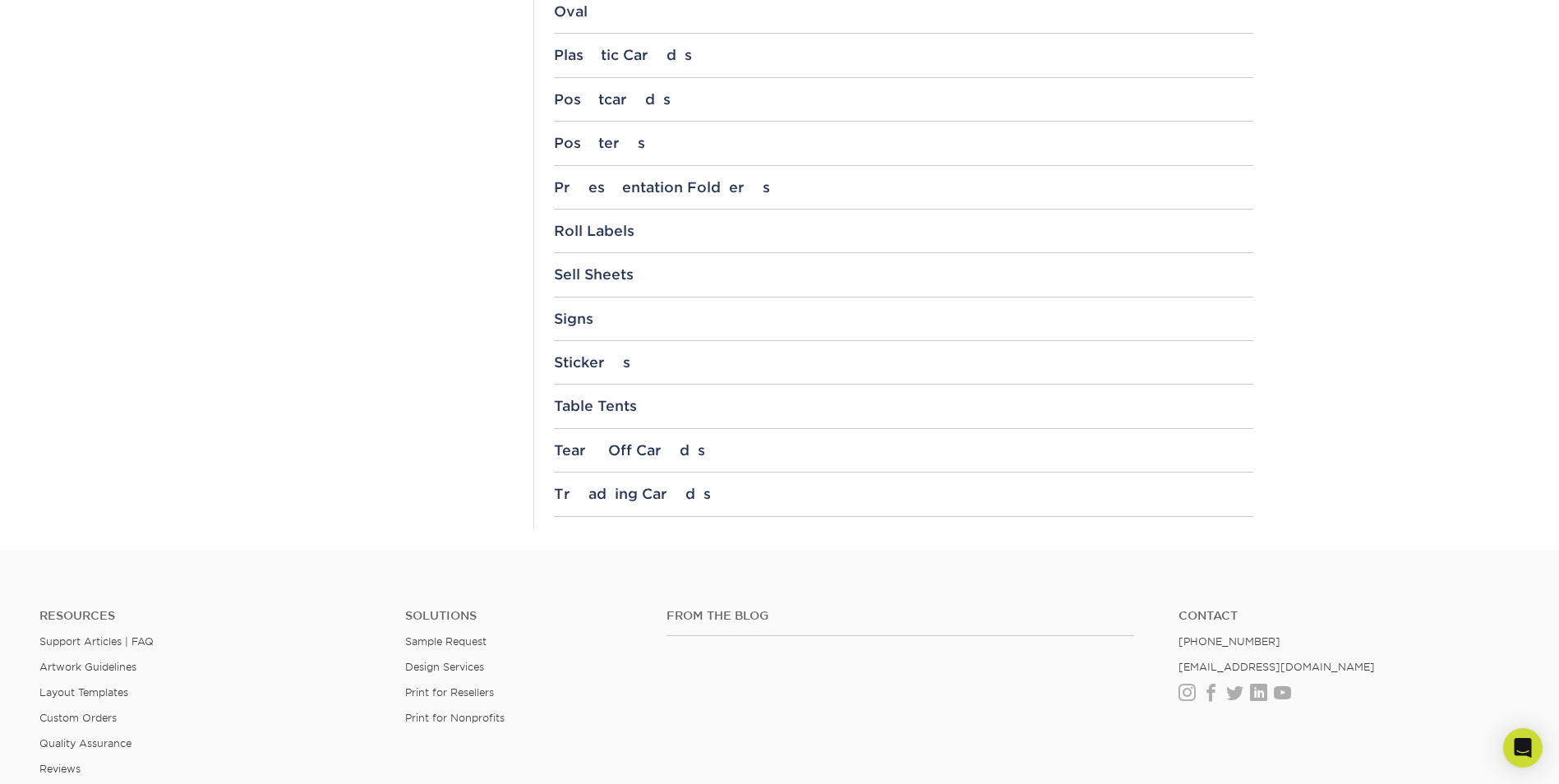
click at [622, 488] on div "Trading Cards" at bounding box center [904, 494] width 700 height 17
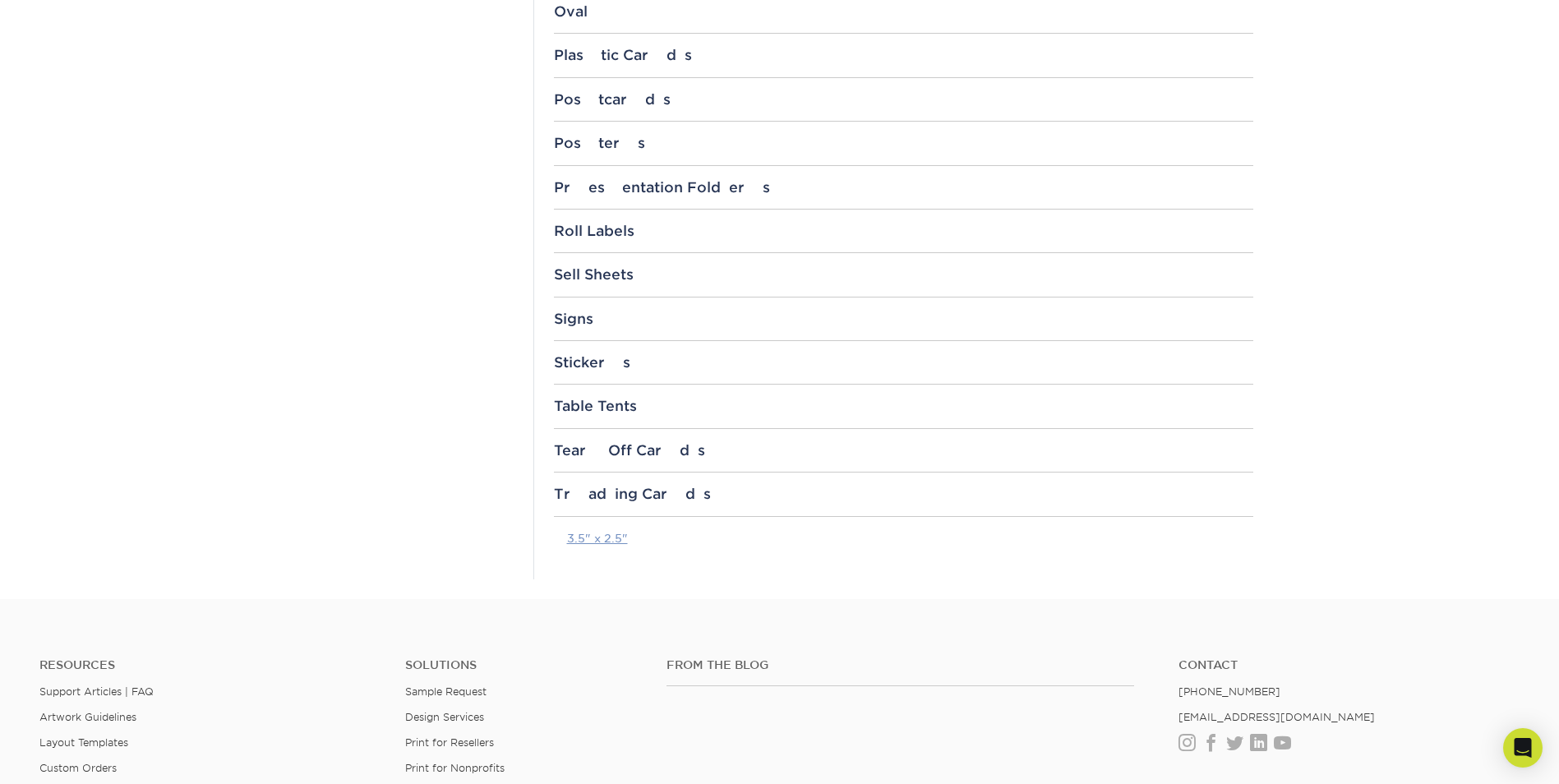
click at [608, 537] on link "3.5" x 2.5"" at bounding box center [597, 538] width 61 height 13
